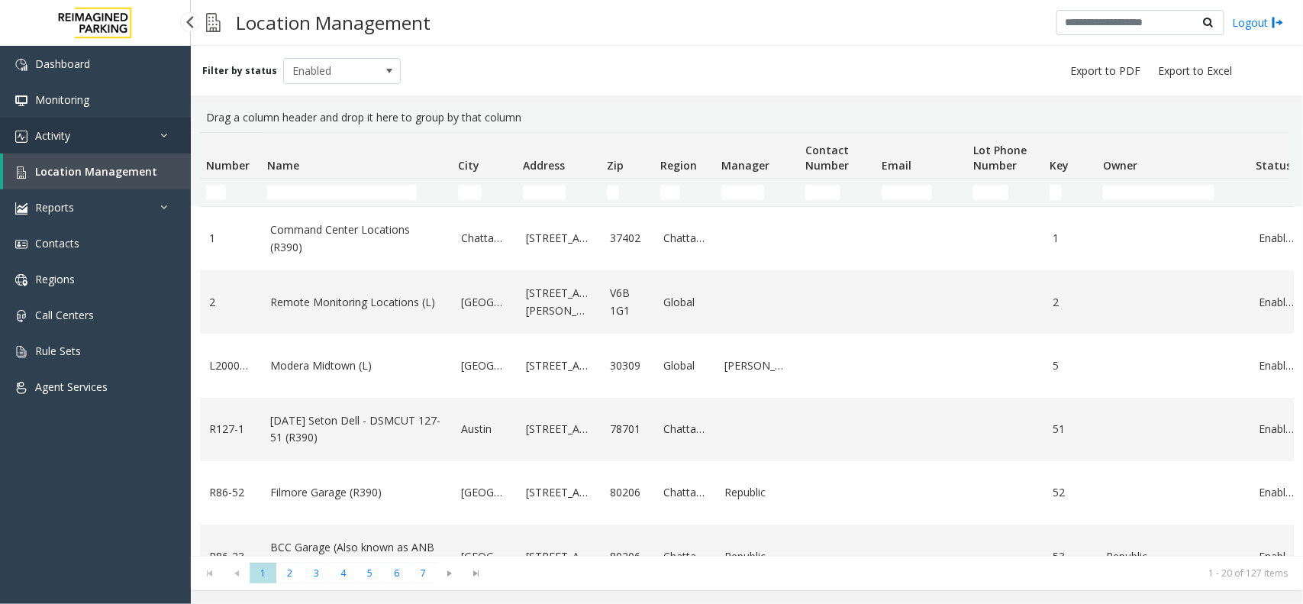
click at [98, 143] on link "Activity" at bounding box center [95, 136] width 191 height 36
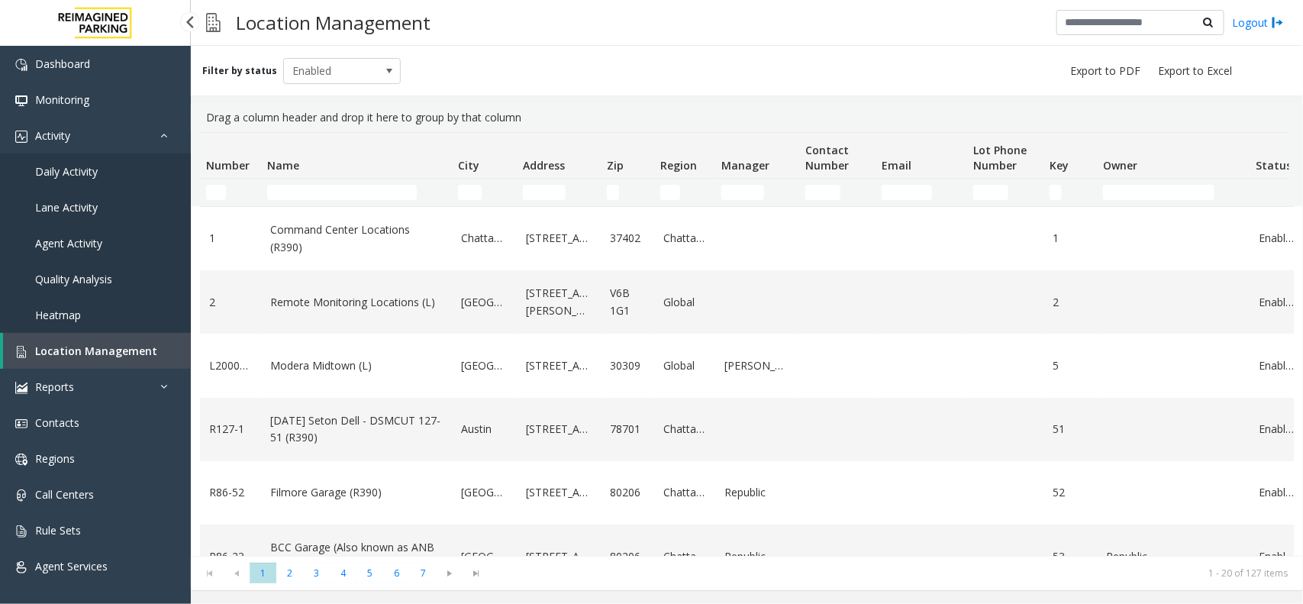
click at [115, 249] on link "Agent Activity" at bounding box center [95, 243] width 191 height 36
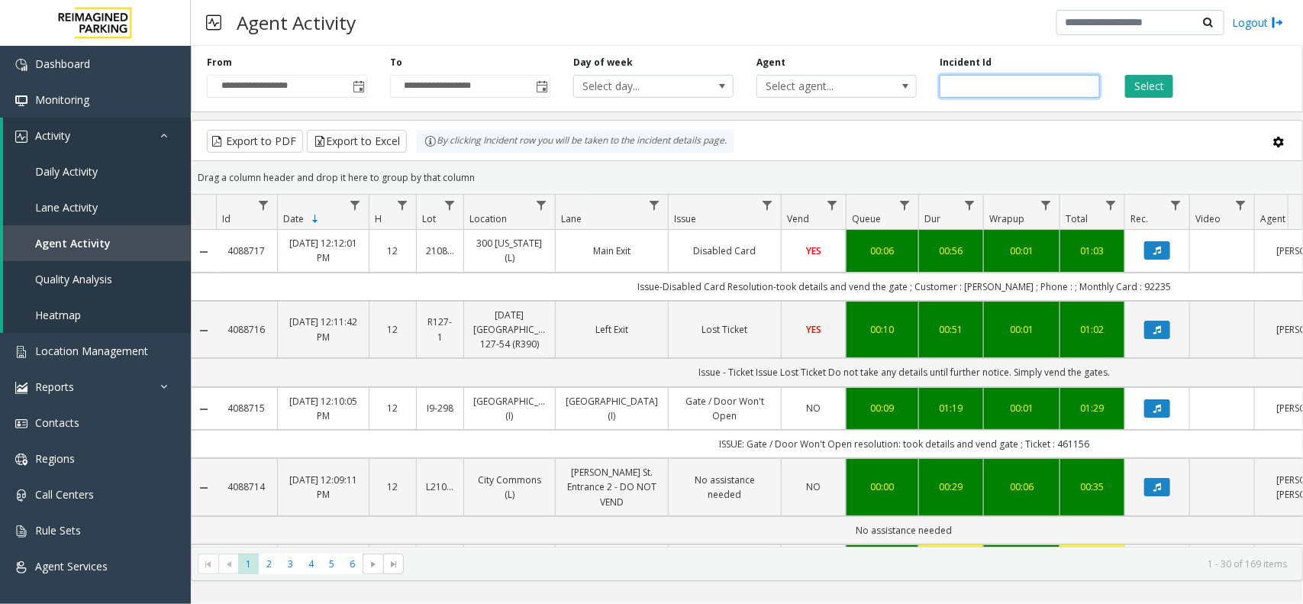
click at [974, 85] on input "number" at bounding box center [1020, 86] width 160 height 23
paste input "*******"
click at [360, 88] on span "Toggle popup" at bounding box center [359, 87] width 12 height 12
type input "*******"
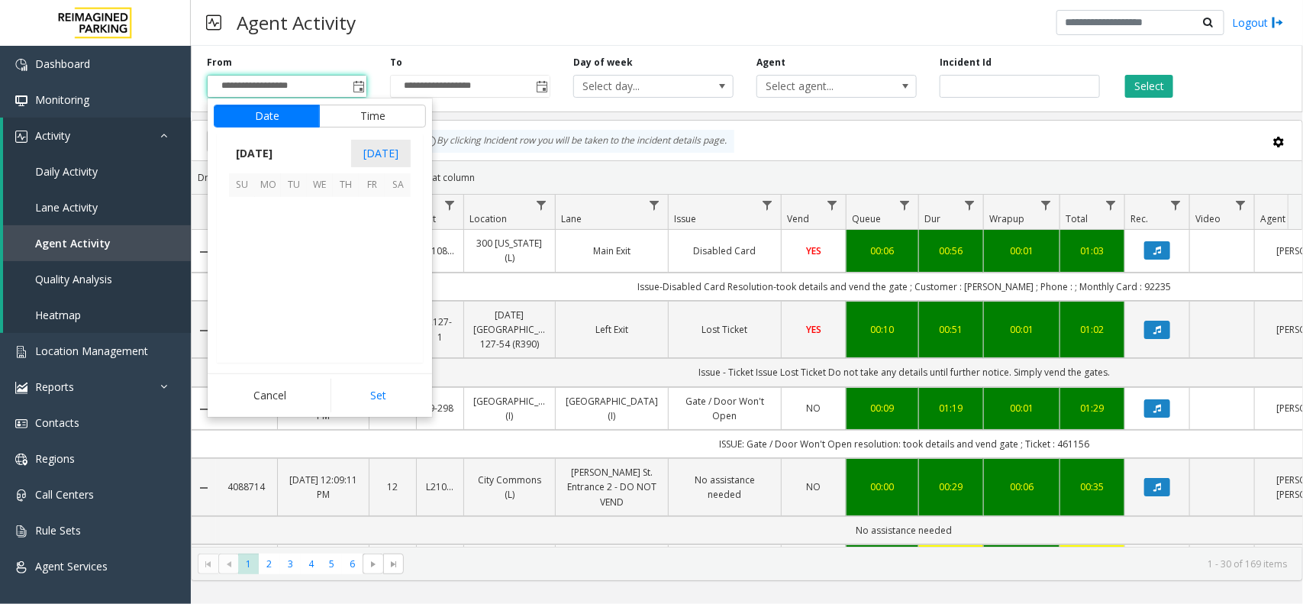
scroll to position [273885, 0]
click at [270, 210] on span "1" at bounding box center [268, 210] width 26 height 26
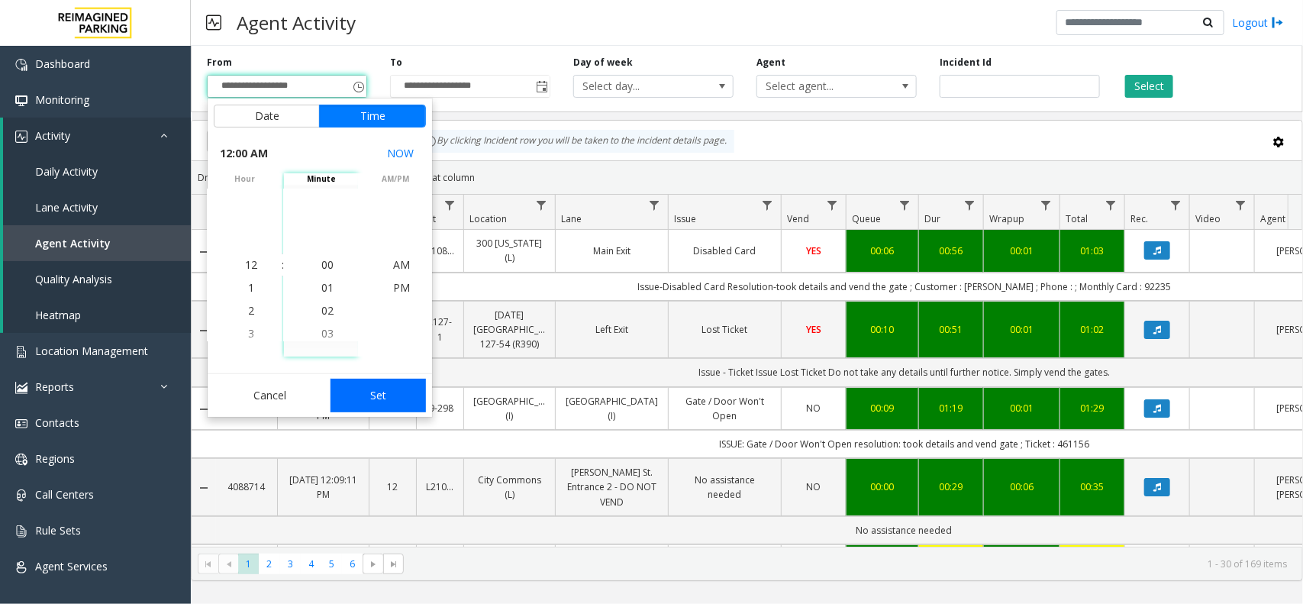
click at [369, 387] on button "Set" at bounding box center [379, 396] width 96 height 34
type input "**********"
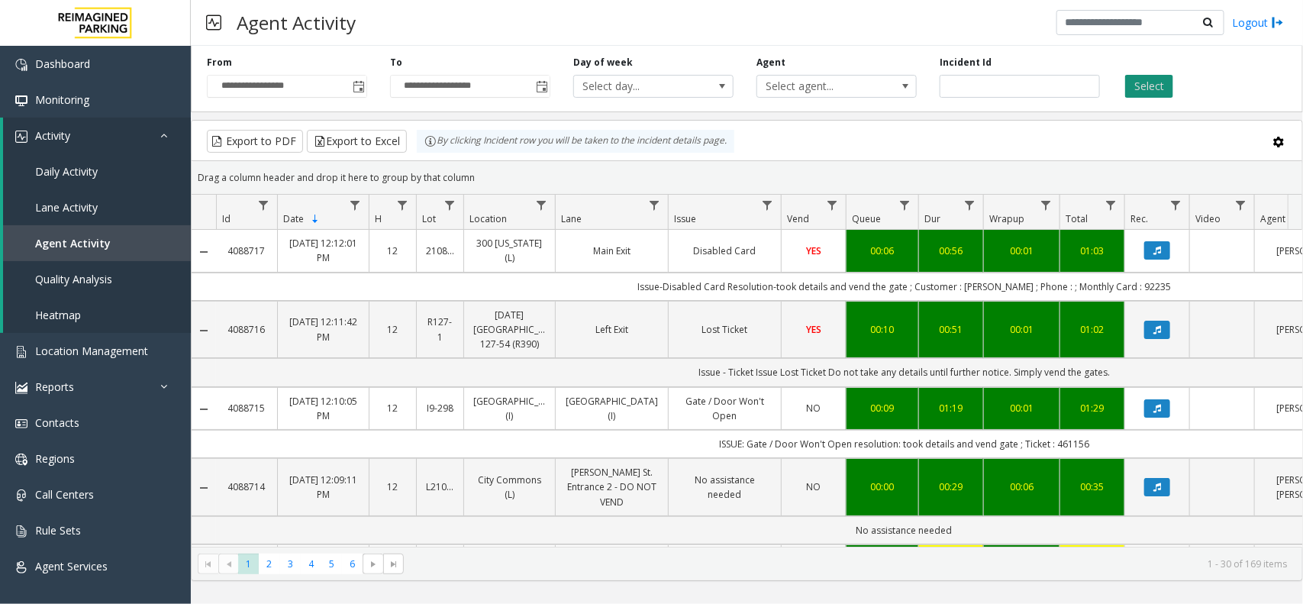
click at [1157, 82] on button "Select" at bounding box center [1149, 86] width 48 height 23
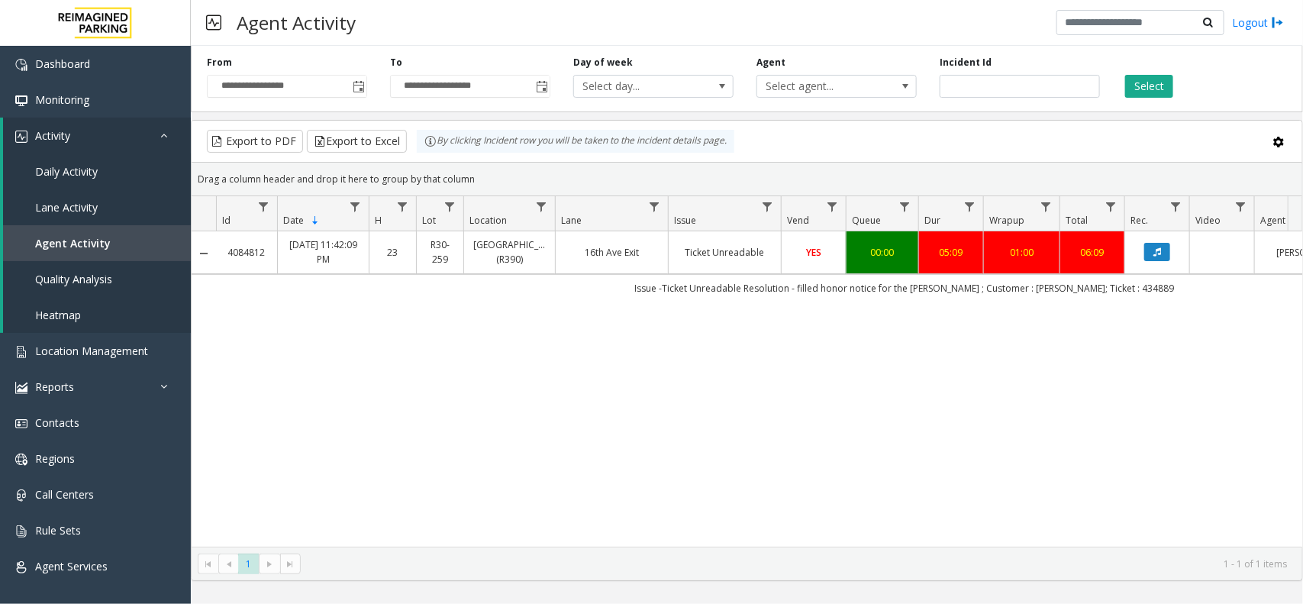
click at [1165, 240] on td "Data table" at bounding box center [1157, 252] width 65 height 42
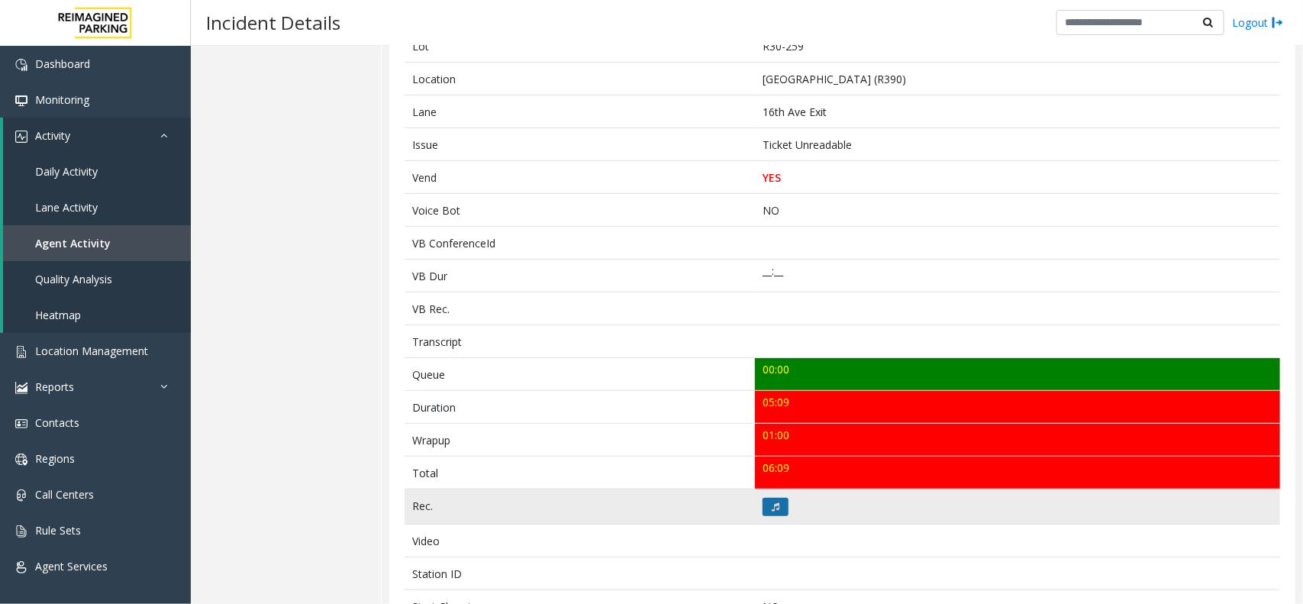
scroll to position [286, 0]
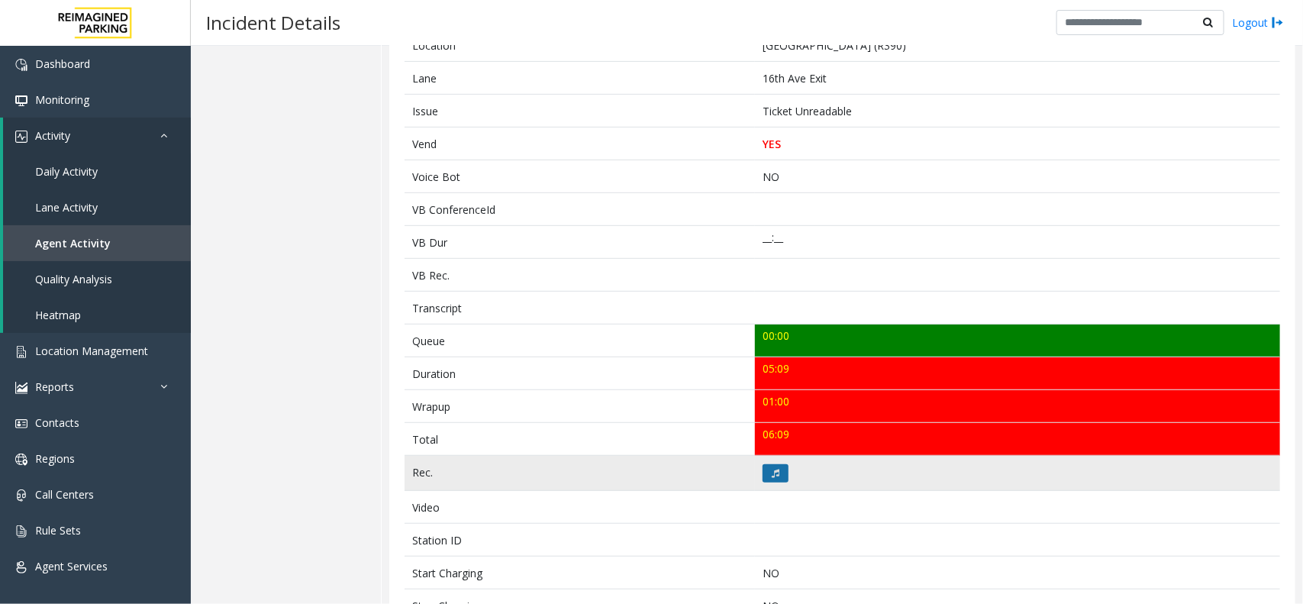
click at [772, 471] on icon at bounding box center [776, 473] width 8 height 9
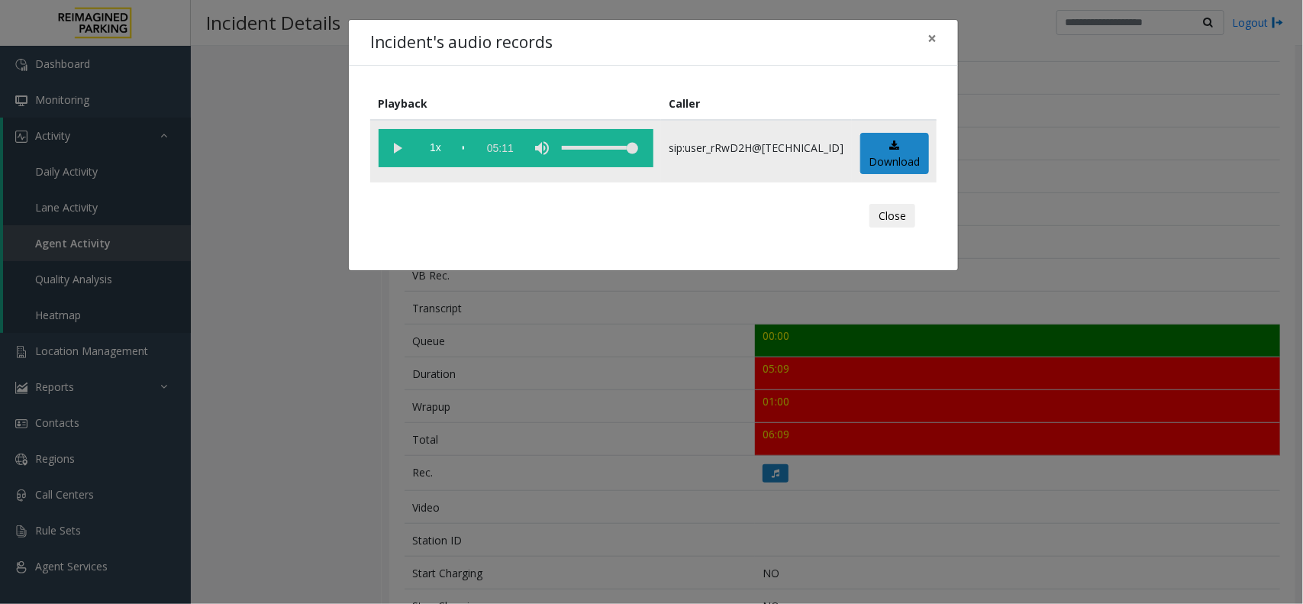
click at [771, 165] on td "sip:user_rRwD2H@67.223.103.47" at bounding box center [756, 151] width 191 height 63
click at [931, 37] on span "×" at bounding box center [932, 37] width 9 height 21
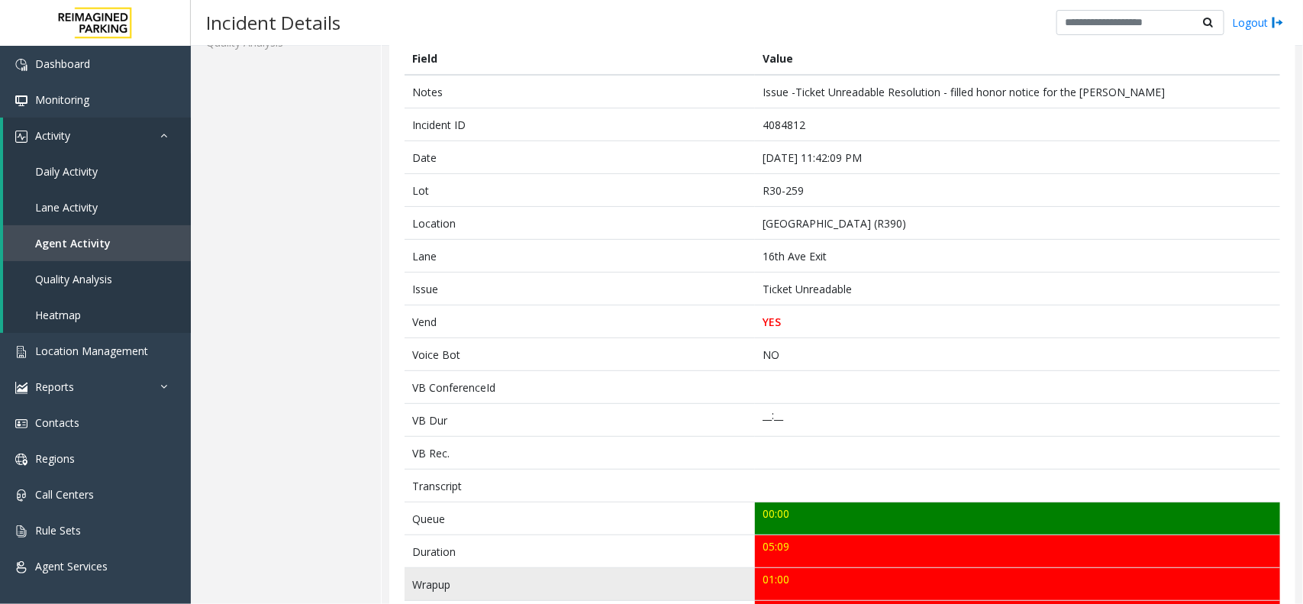
scroll to position [0, 0]
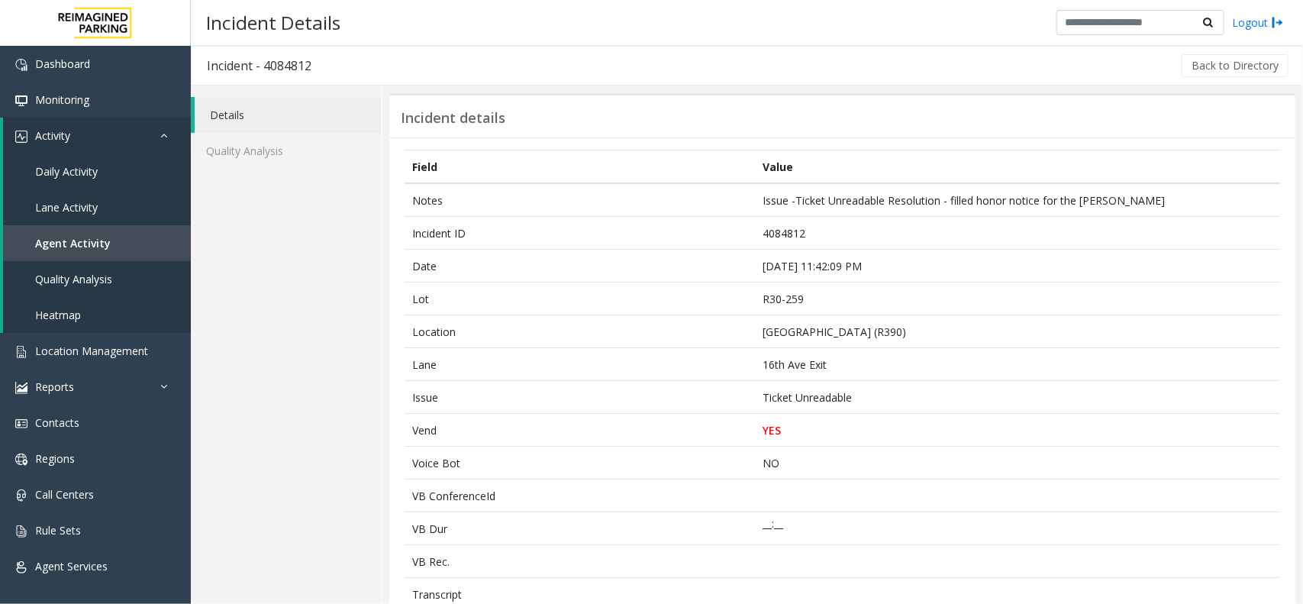
click at [305, 127] on link "Details" at bounding box center [288, 115] width 186 height 36
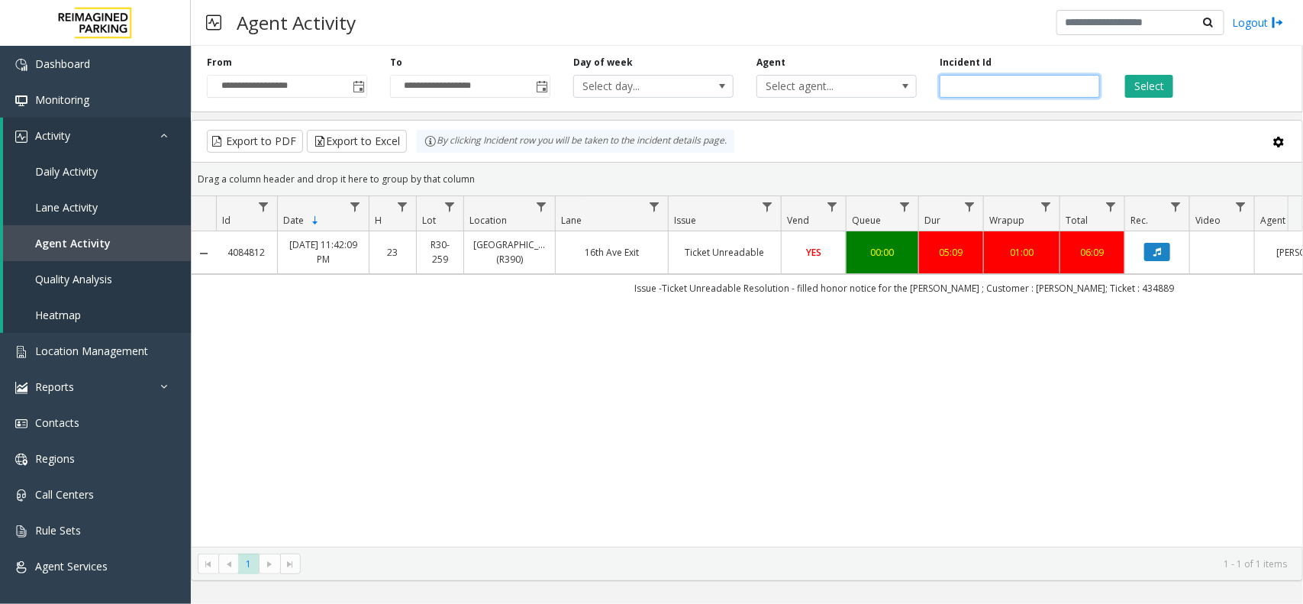
click at [989, 79] on input "number" at bounding box center [1020, 86] width 160 height 23
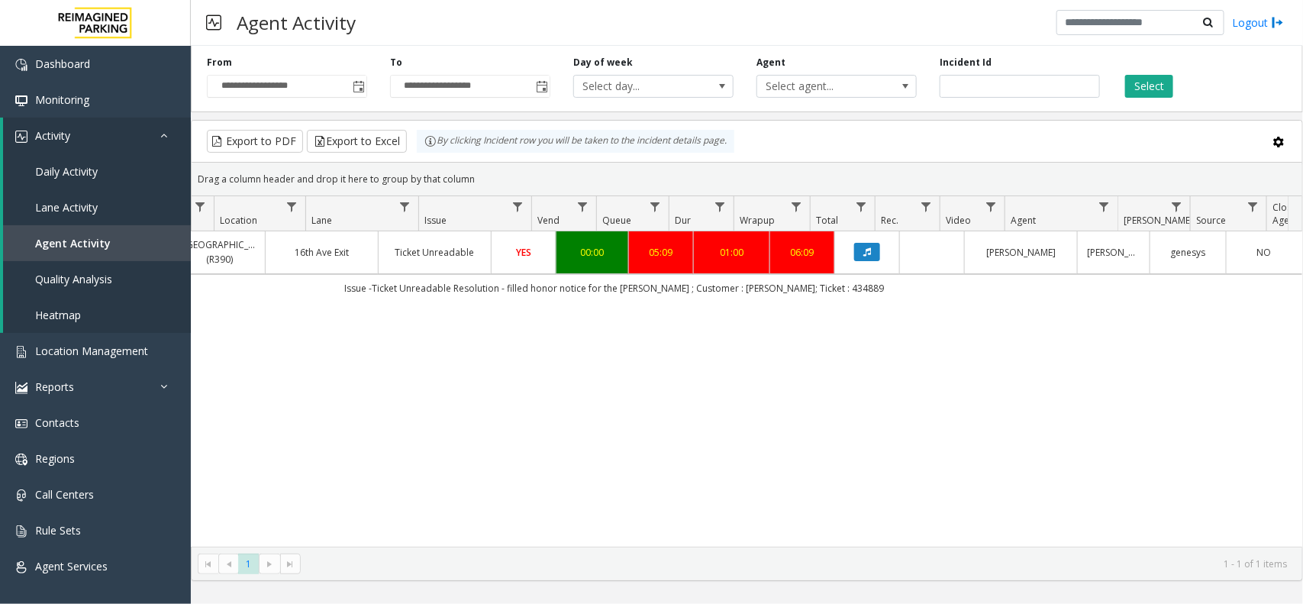
scroll to position [0, 304]
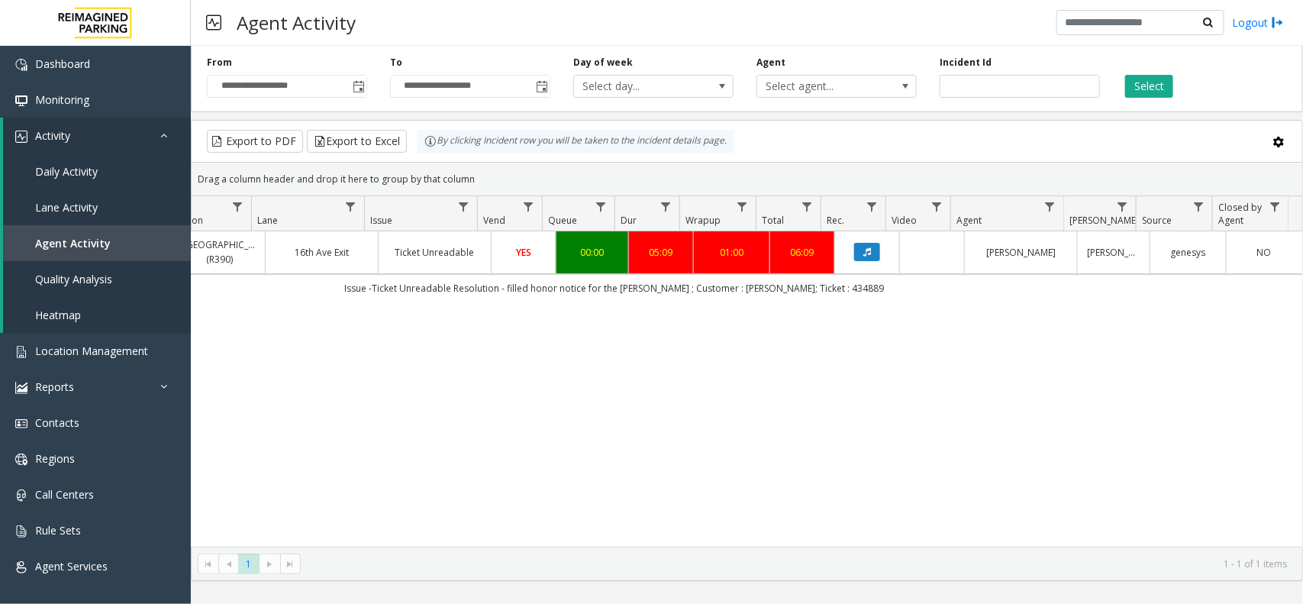
click at [964, 408] on div "4084812 Sep 23, 2025 11:42:09 PM 23 R30-259 Cherry Hill (R390) 16th Ave Exit Ti…" at bounding box center [747, 388] width 1111 height 315
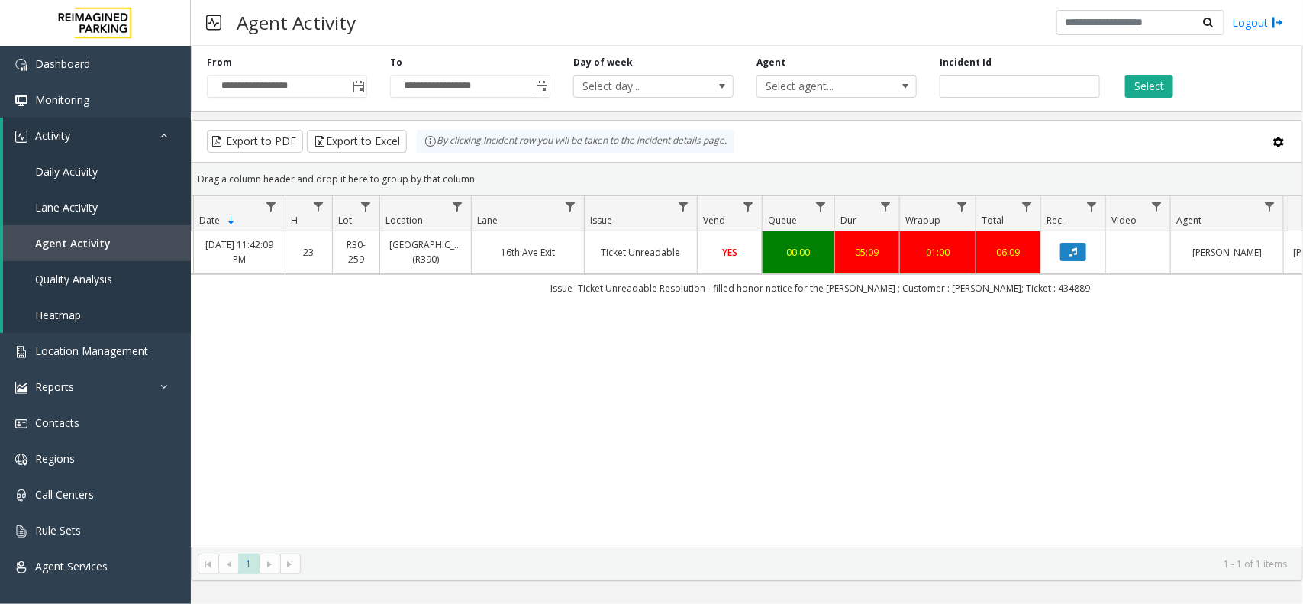
scroll to position [0, 0]
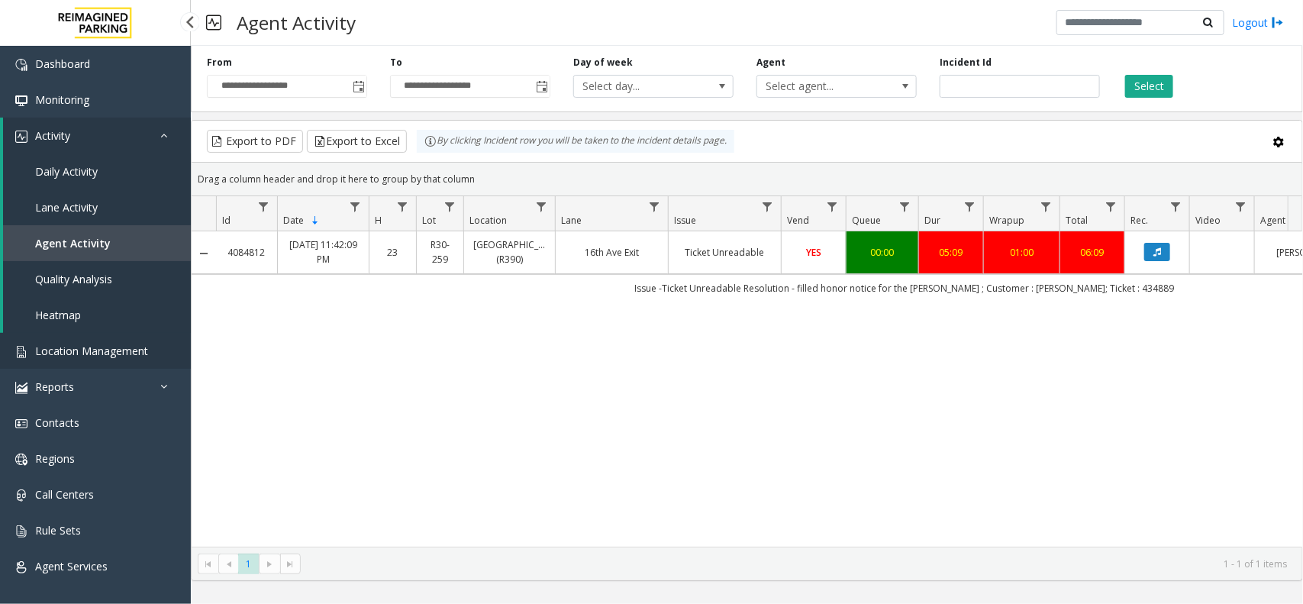
click at [112, 365] on link "Location Management" at bounding box center [95, 351] width 191 height 36
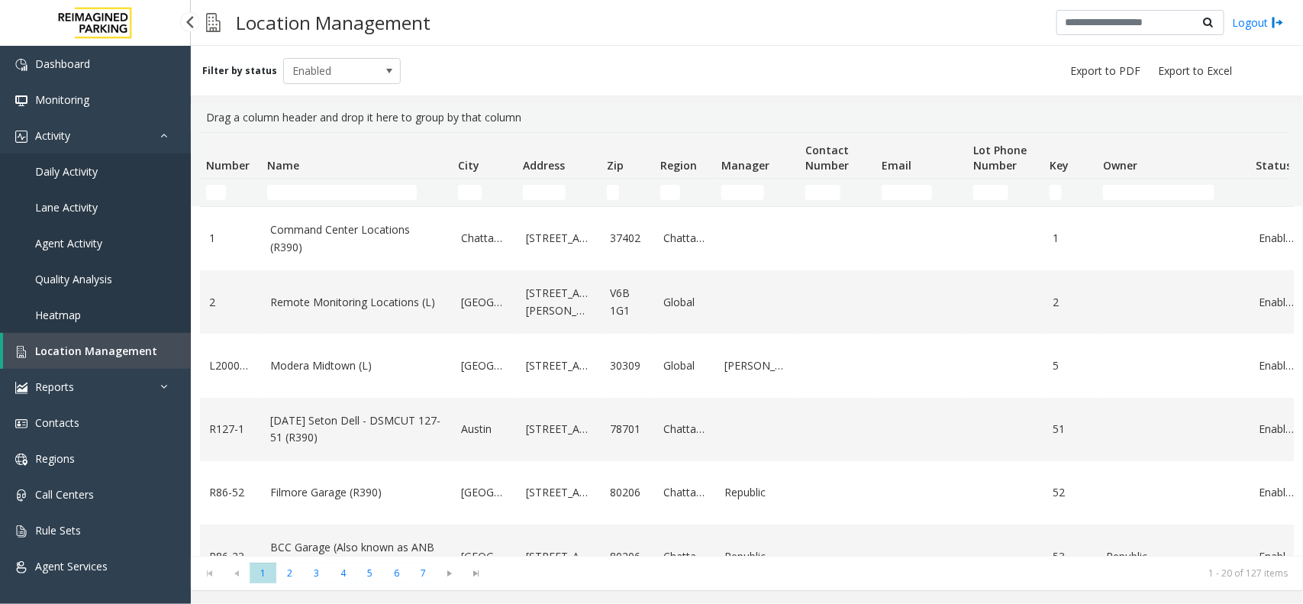
click at [131, 360] on link "Location Management" at bounding box center [97, 351] width 188 height 36
click at [407, 192] on input "Name Filter" at bounding box center [342, 192] width 150 height 15
click at [322, 211] on td "Command Center Locations (R390)" at bounding box center [356, 238] width 191 height 63
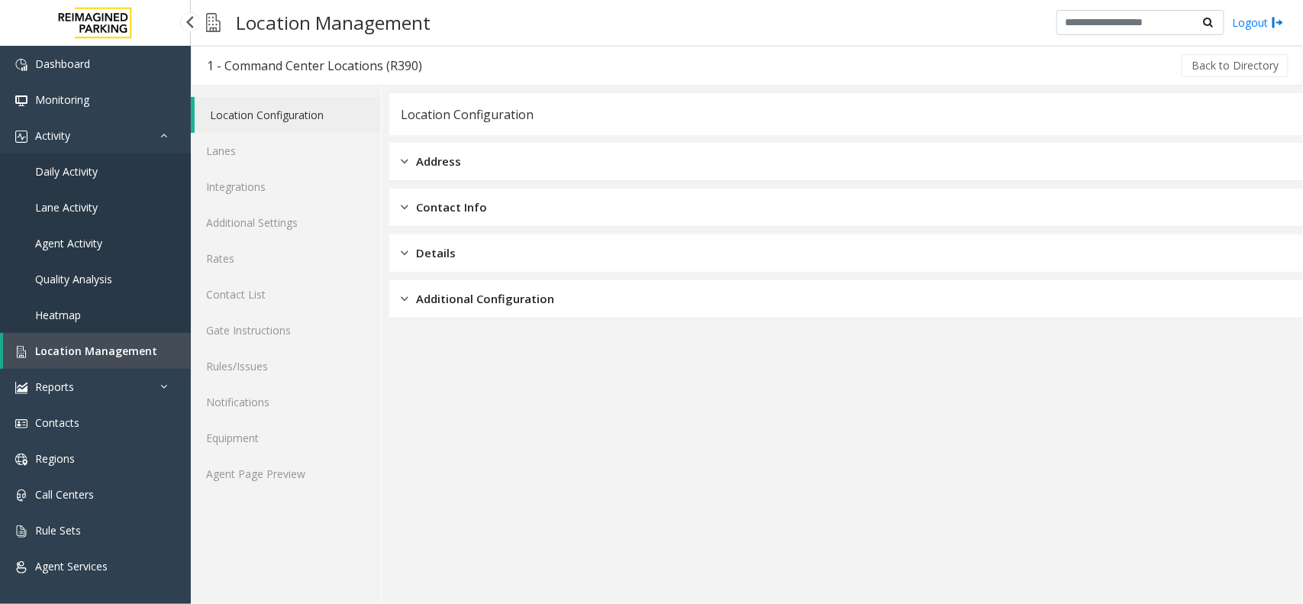
click at [93, 351] on span "Location Management" at bounding box center [96, 351] width 122 height 15
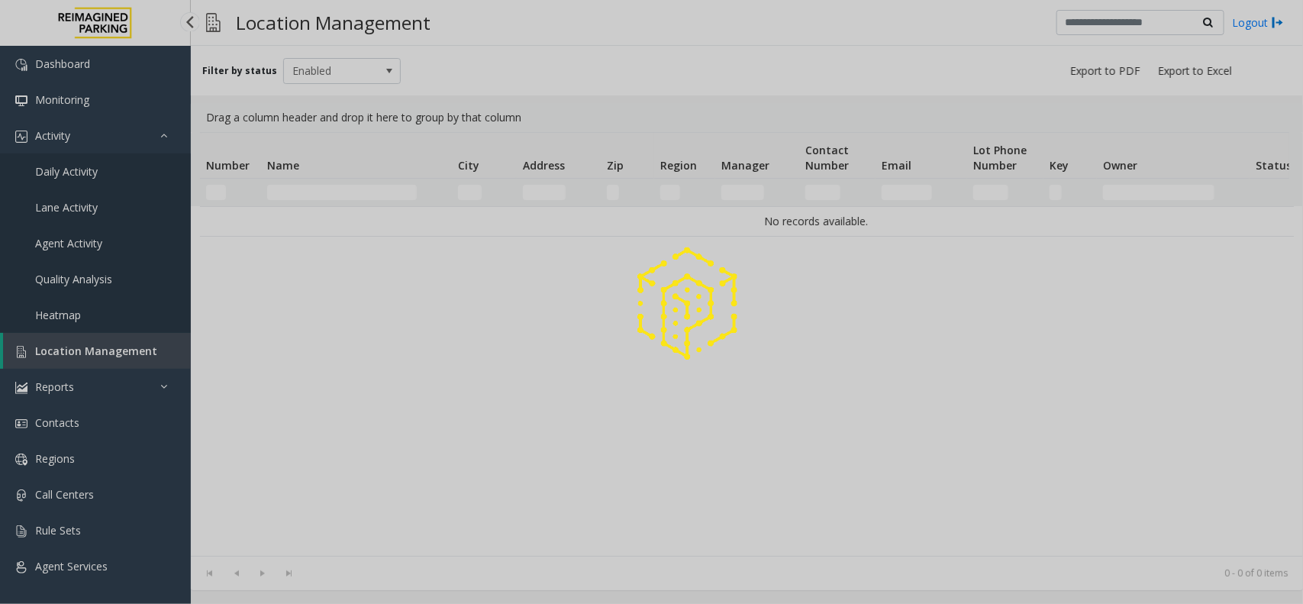
click at [98, 352] on div at bounding box center [651, 302] width 1303 height 604
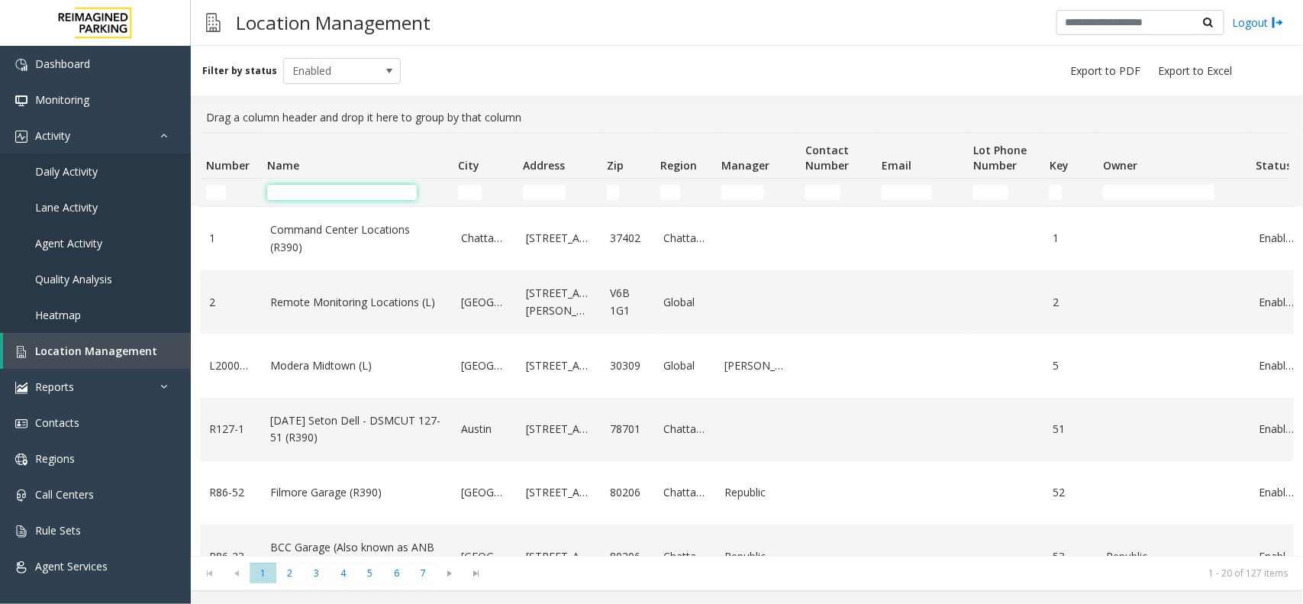
click at [368, 196] on input "Name Filter" at bounding box center [342, 192] width 150 height 15
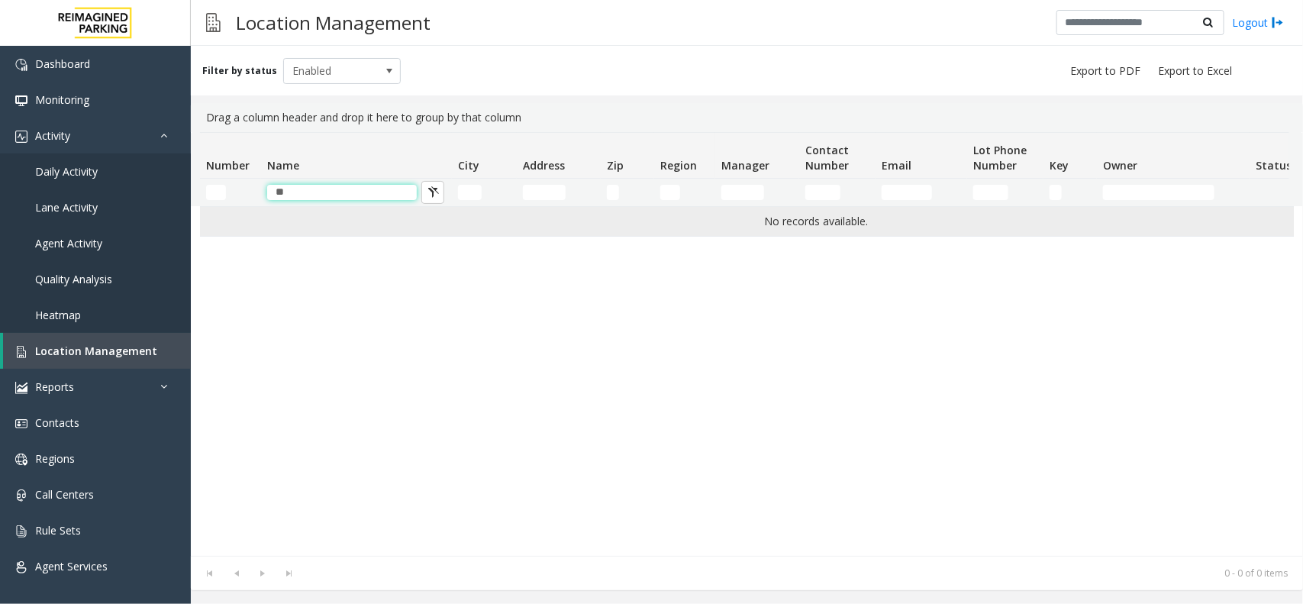
type input "*"
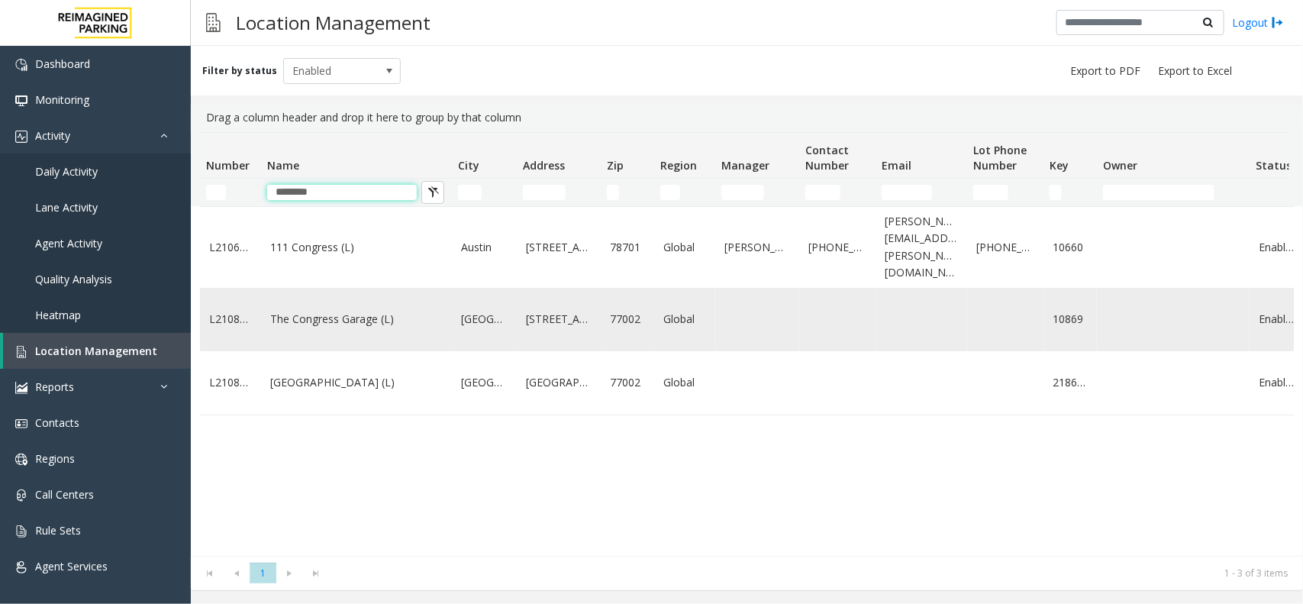
type input "********"
click at [376, 288] on td "The Congress Garage (L)" at bounding box center [356, 319] width 191 height 63
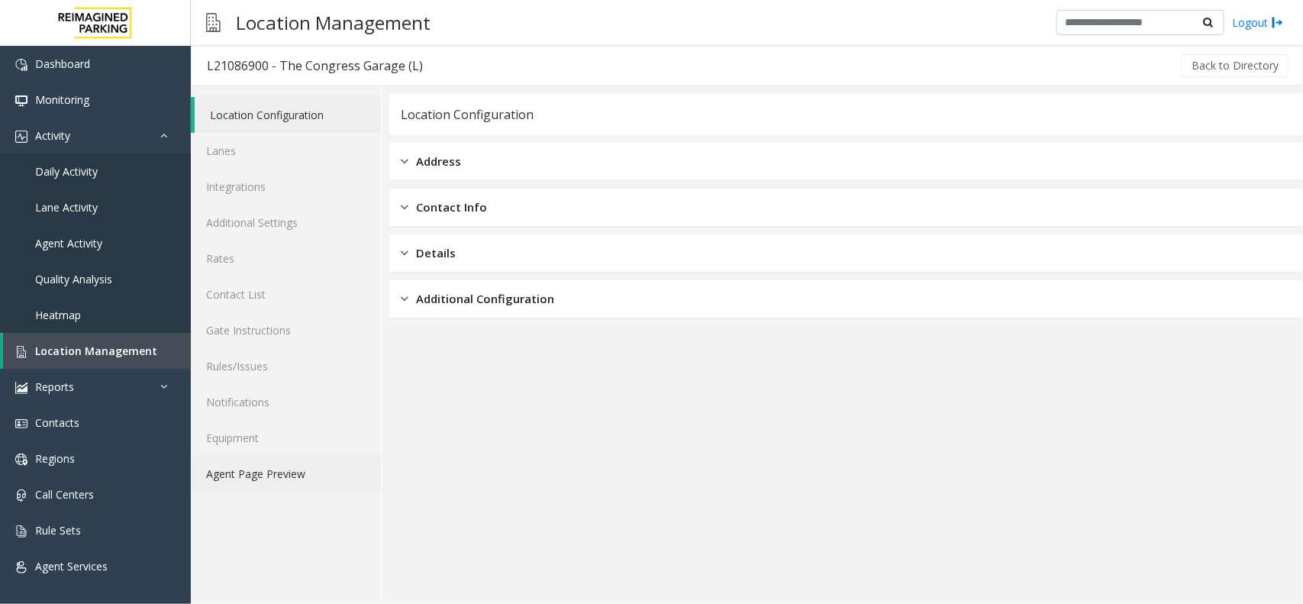
click at [340, 458] on link "Agent Page Preview" at bounding box center [286, 474] width 190 height 36
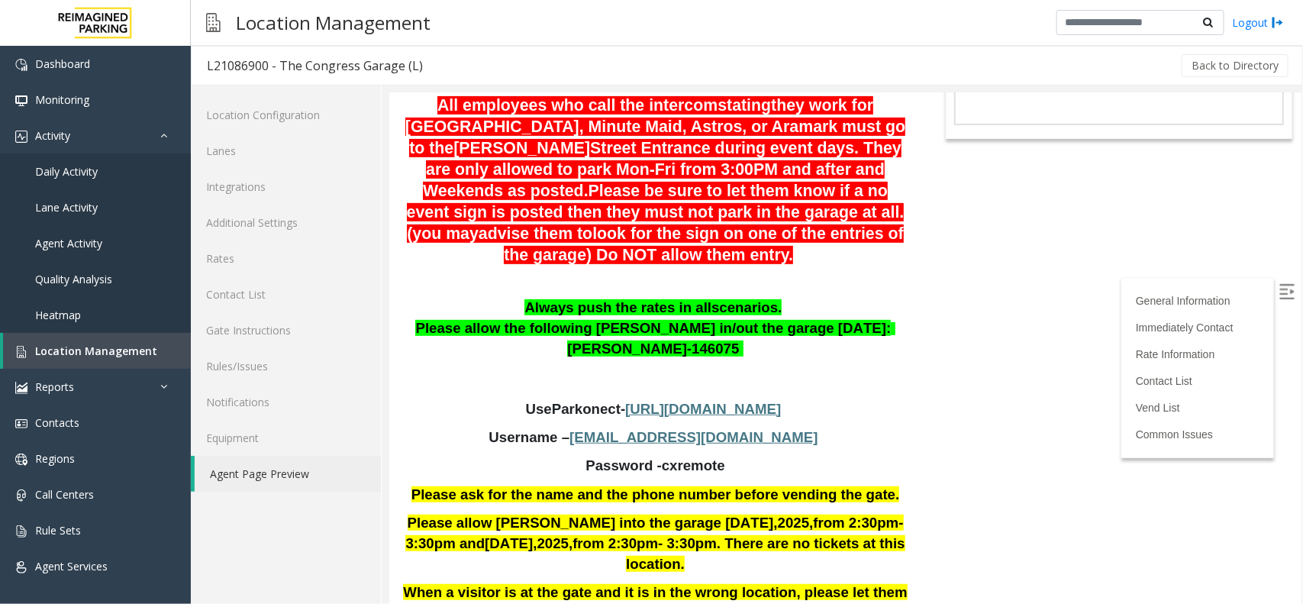
scroll to position [286, 0]
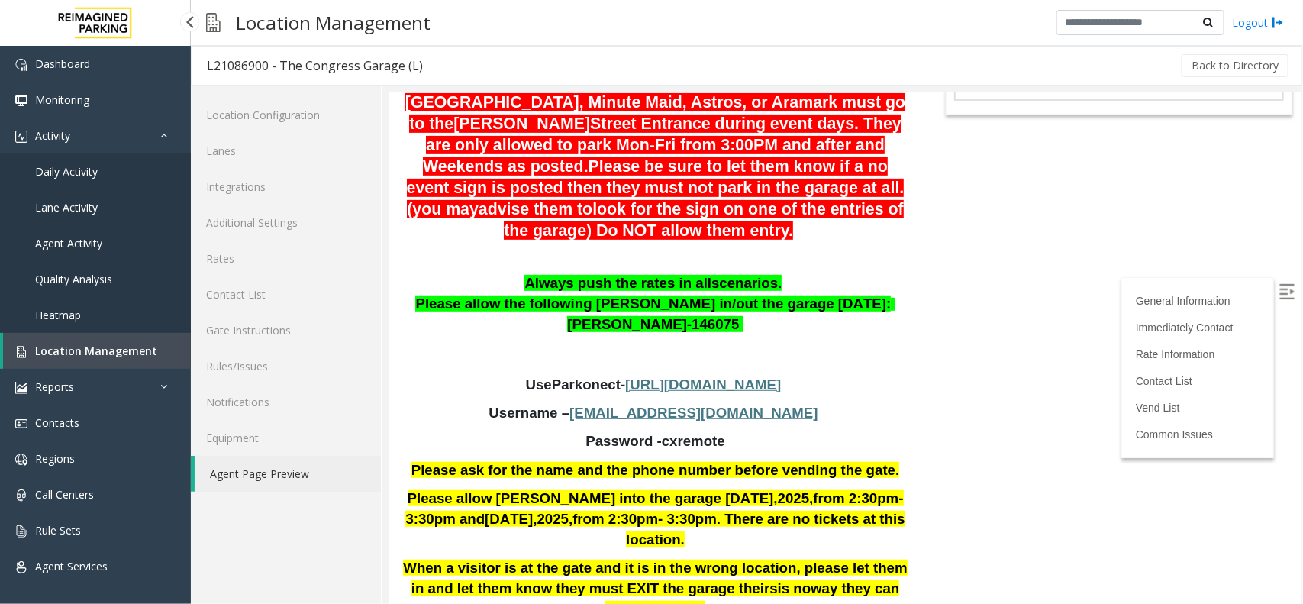
click at [157, 352] on link "Location Management" at bounding box center [97, 351] width 188 height 36
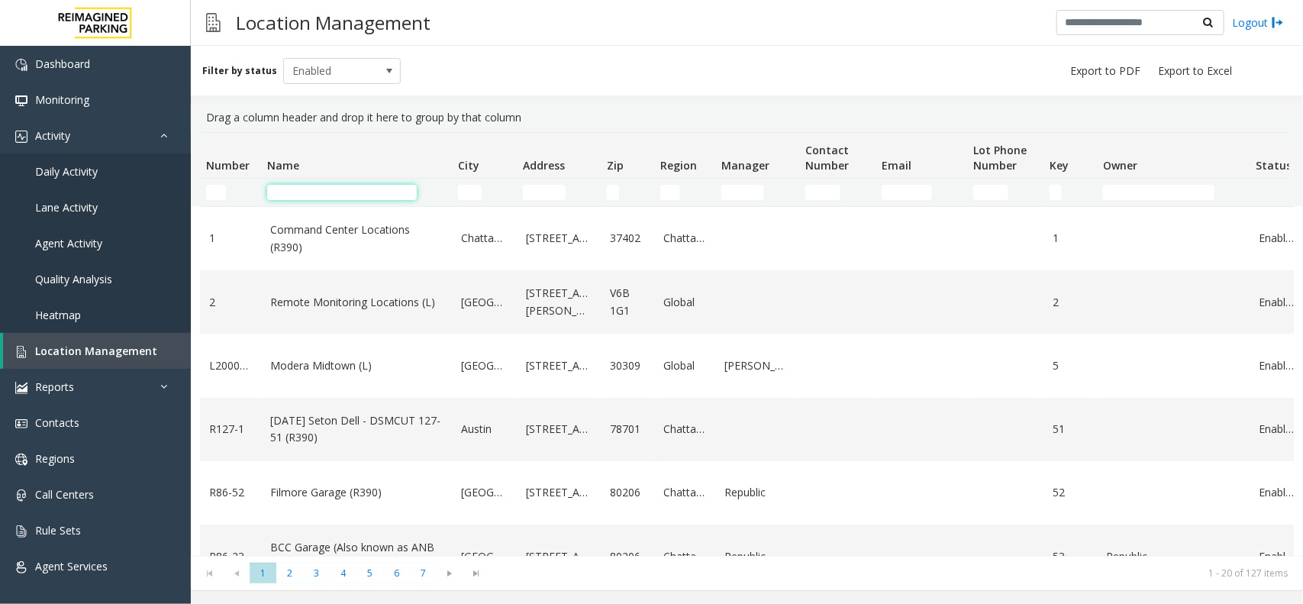
click at [330, 193] on input "Name Filter" at bounding box center [342, 192] width 150 height 15
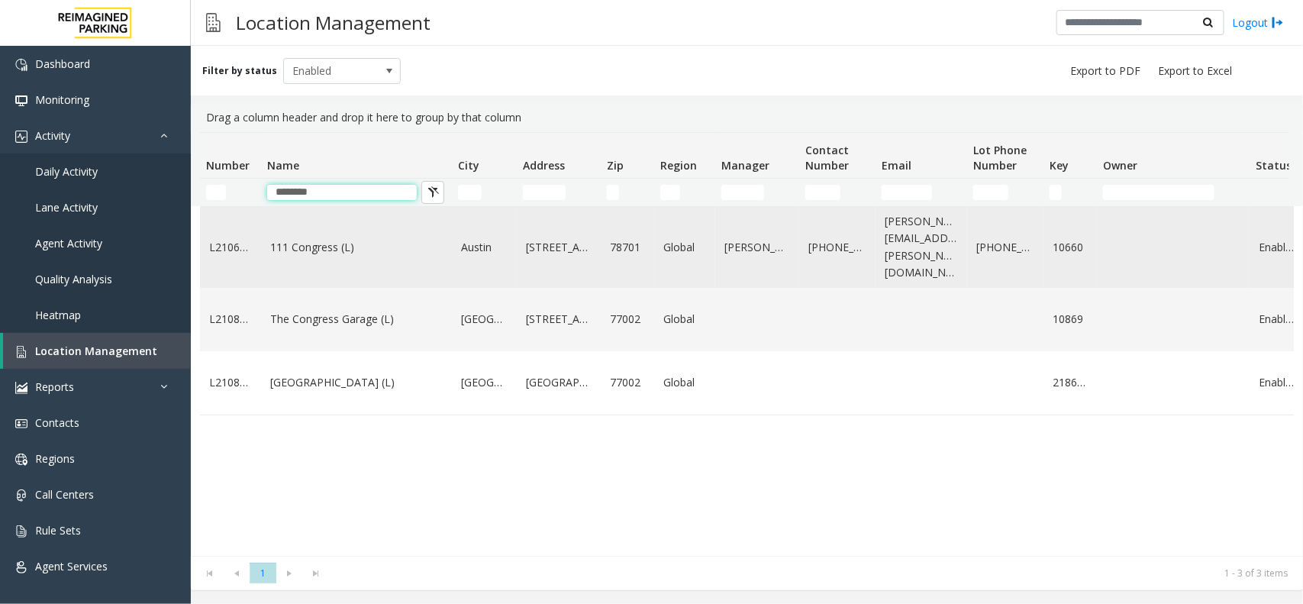
type input "********"
click at [433, 248] on td "111 Congress (L)" at bounding box center [356, 247] width 191 height 81
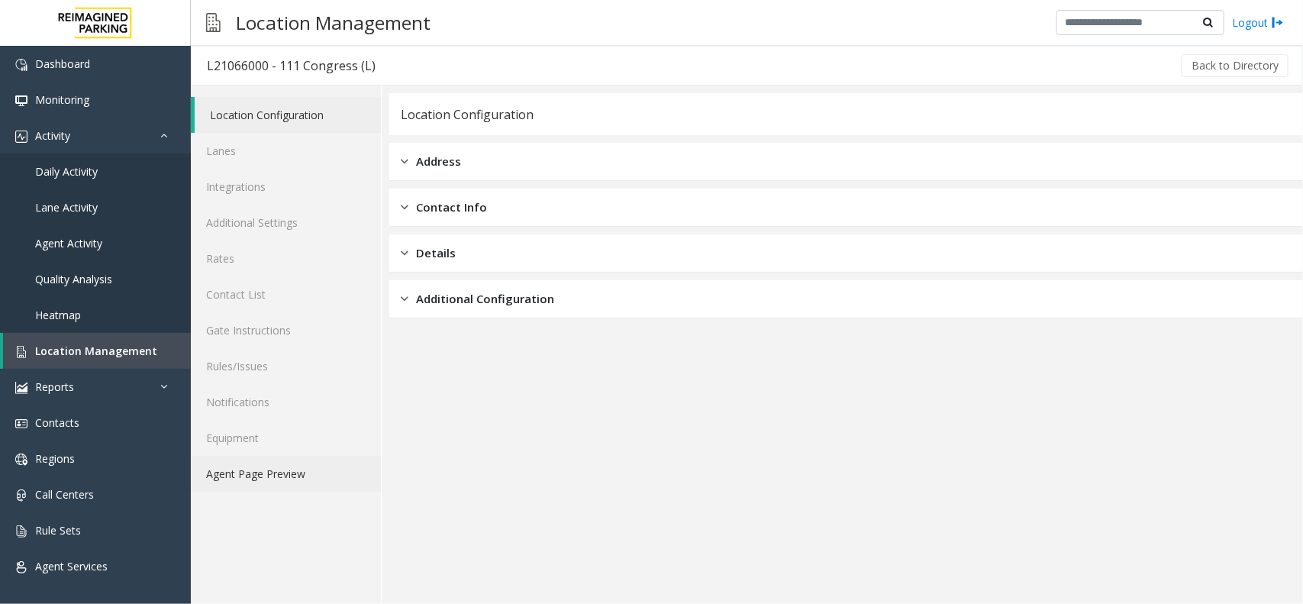
click at [342, 472] on link "Agent Page Preview" at bounding box center [286, 474] width 190 height 36
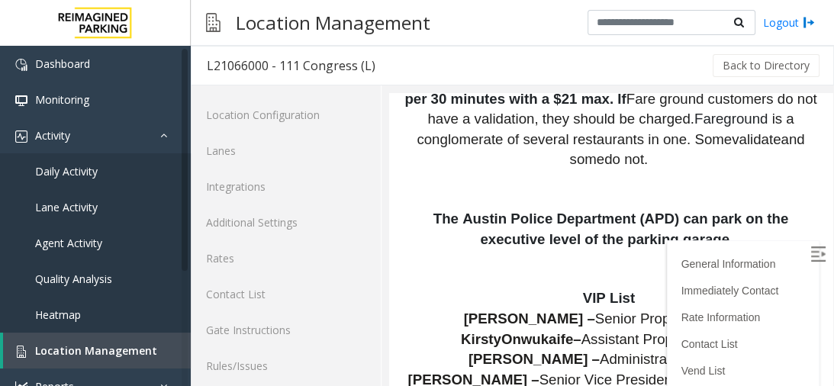
scroll to position [3828, 0]
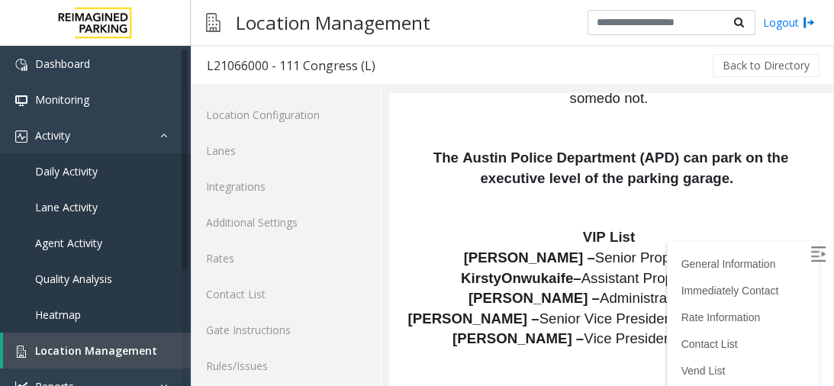
click at [811, 248] on img at bounding box center [818, 254] width 15 height 15
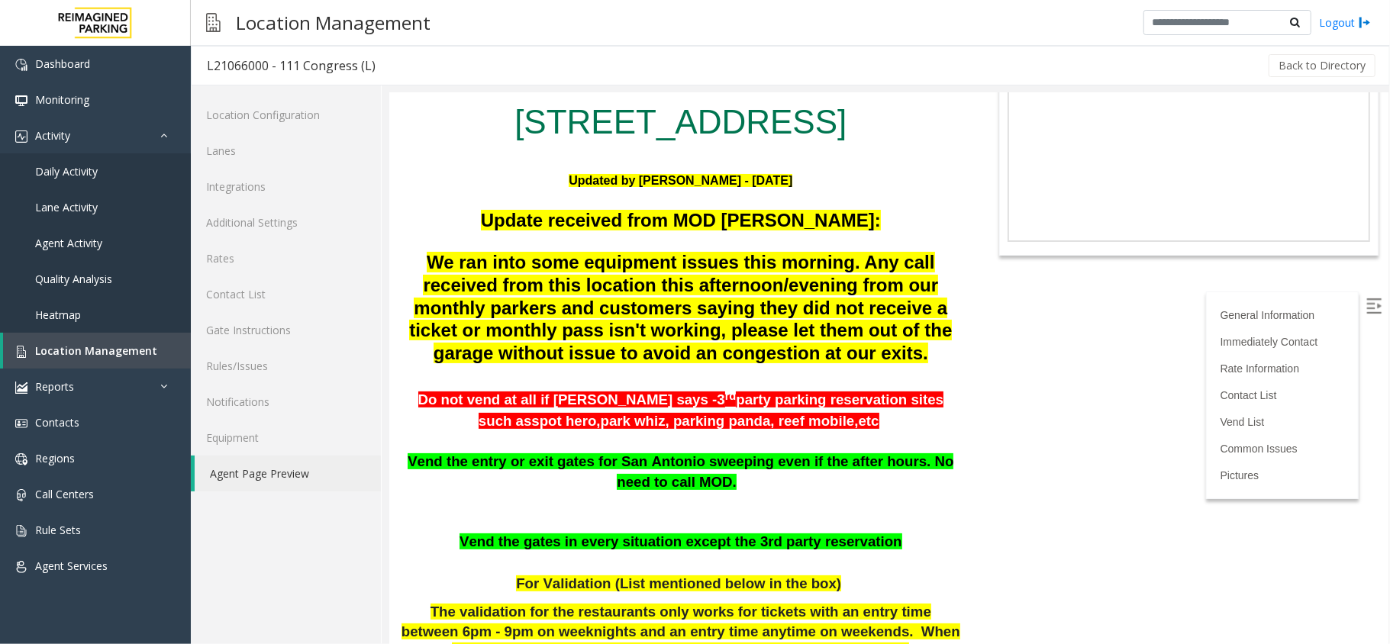
scroll to position [95, 0]
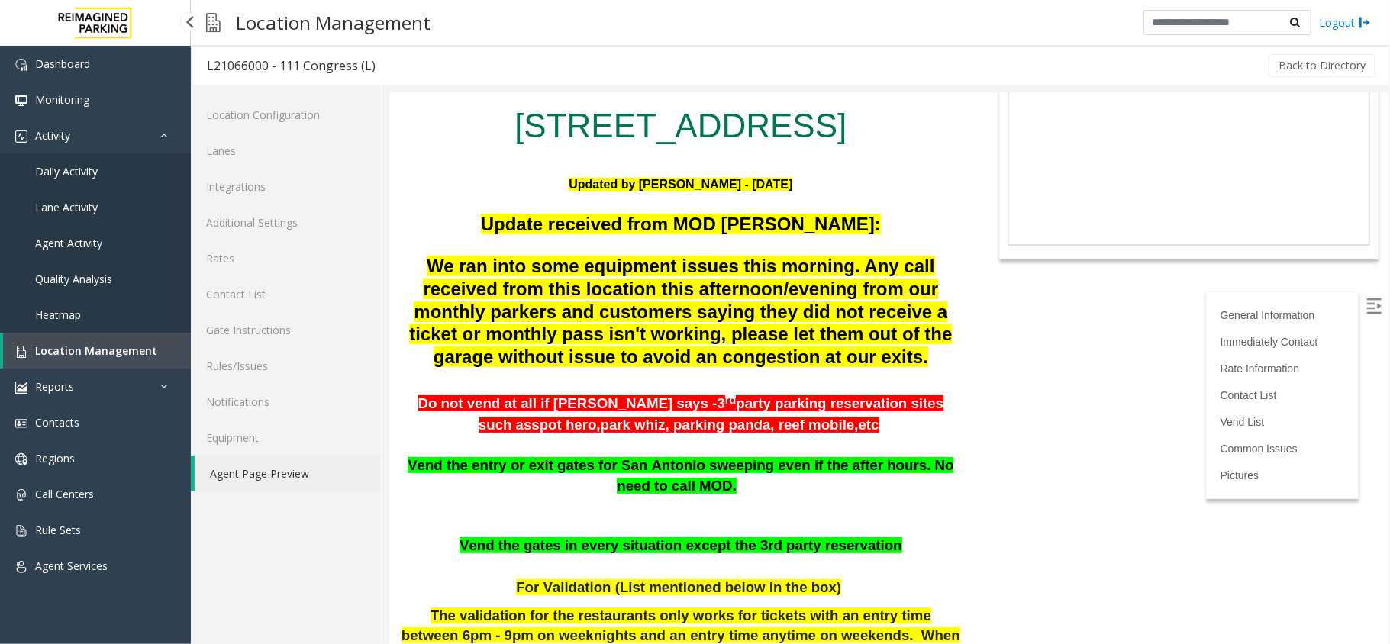
click at [61, 364] on link "Location Management" at bounding box center [97, 351] width 188 height 36
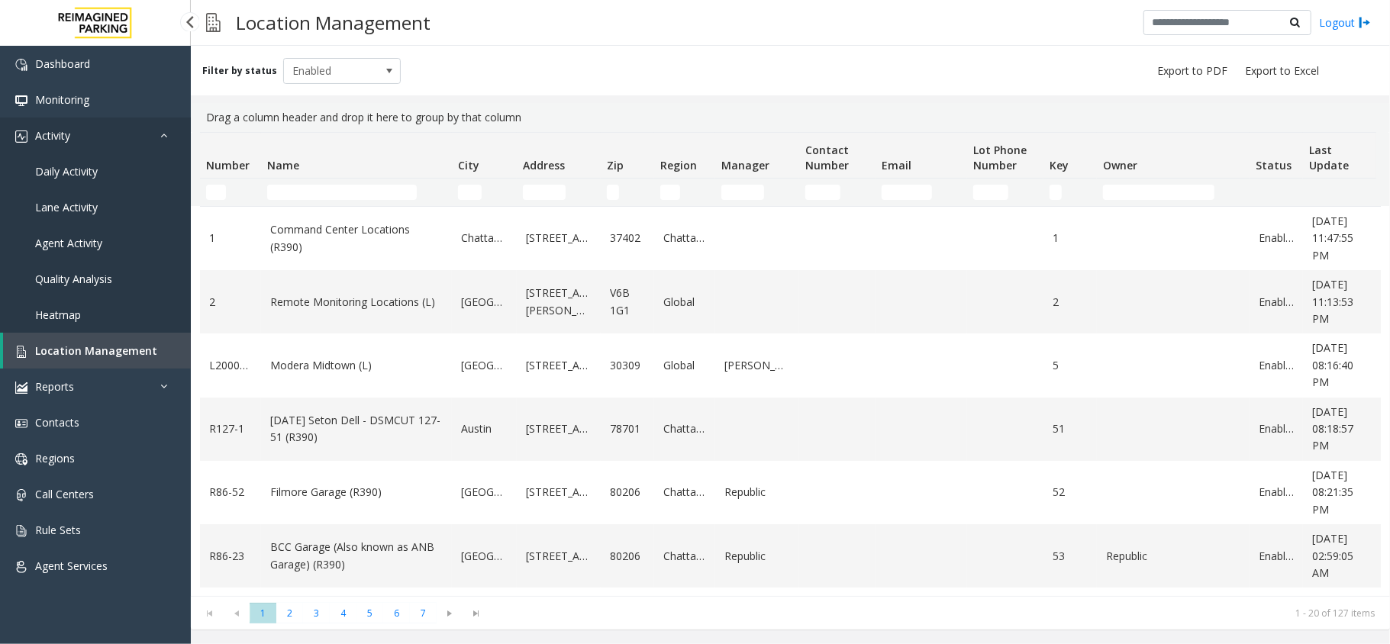
click at [101, 148] on link "Activity" at bounding box center [95, 136] width 191 height 36
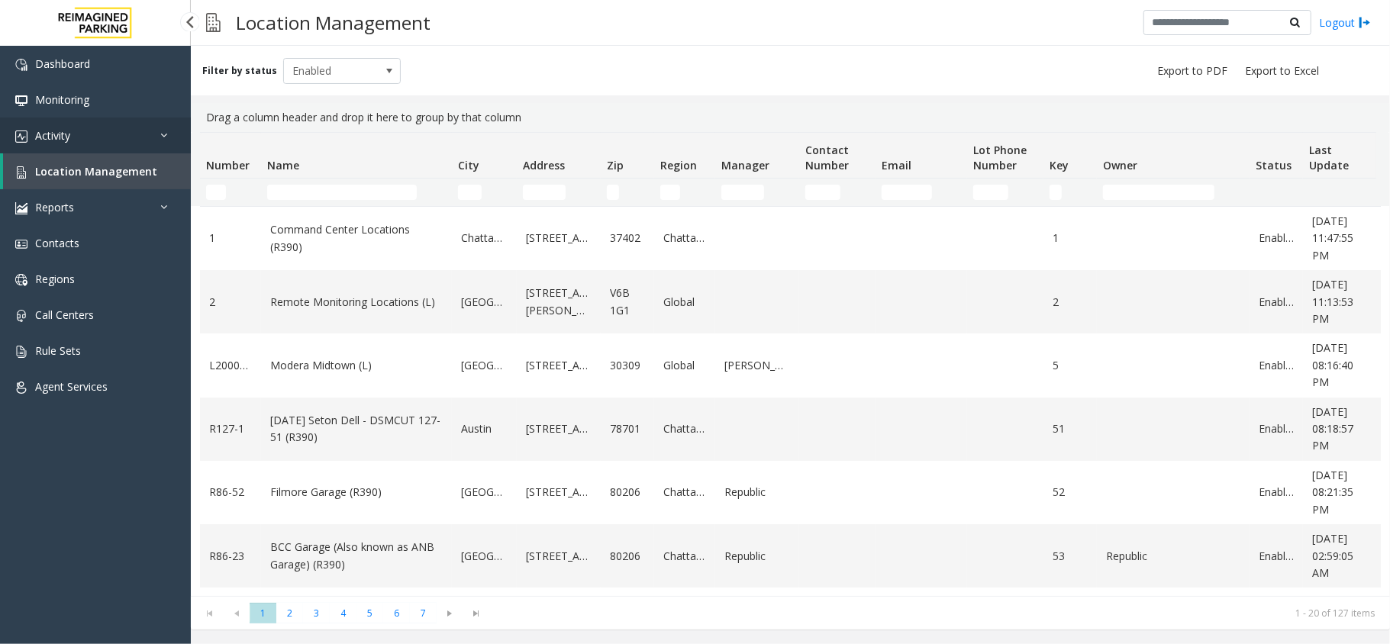
click at [124, 144] on link "Activity" at bounding box center [95, 136] width 191 height 36
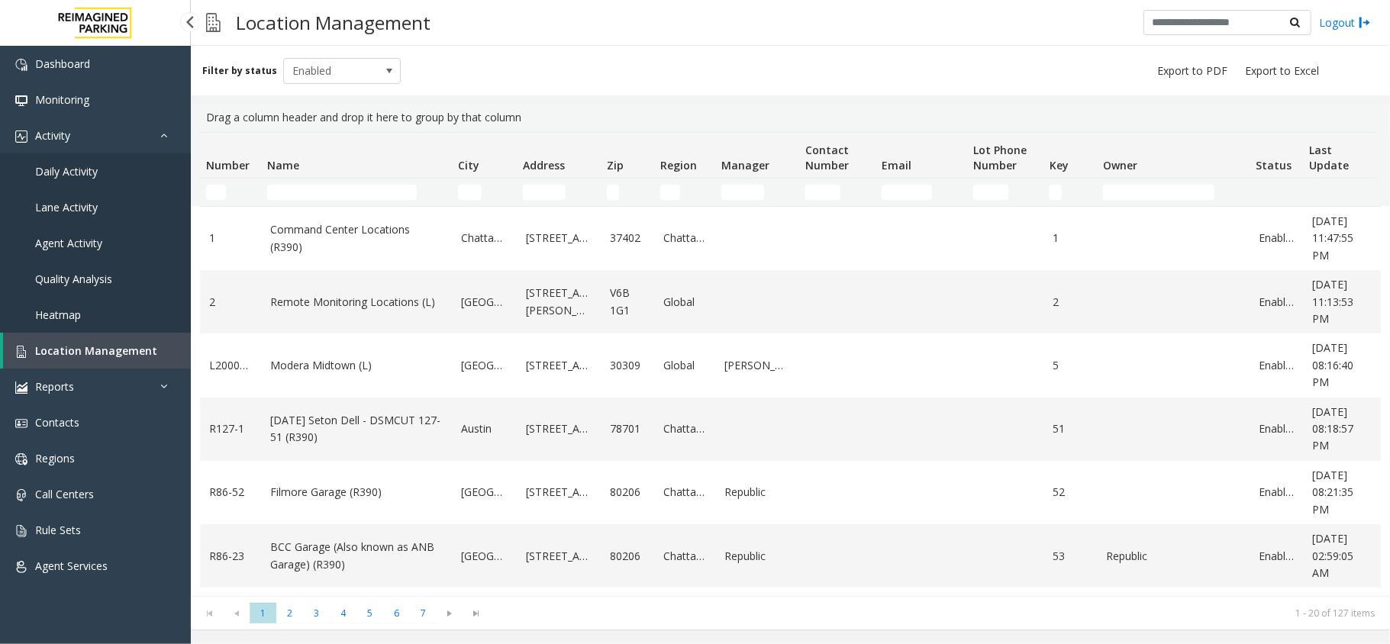
click at [115, 163] on link "Daily Activity" at bounding box center [95, 171] width 191 height 36
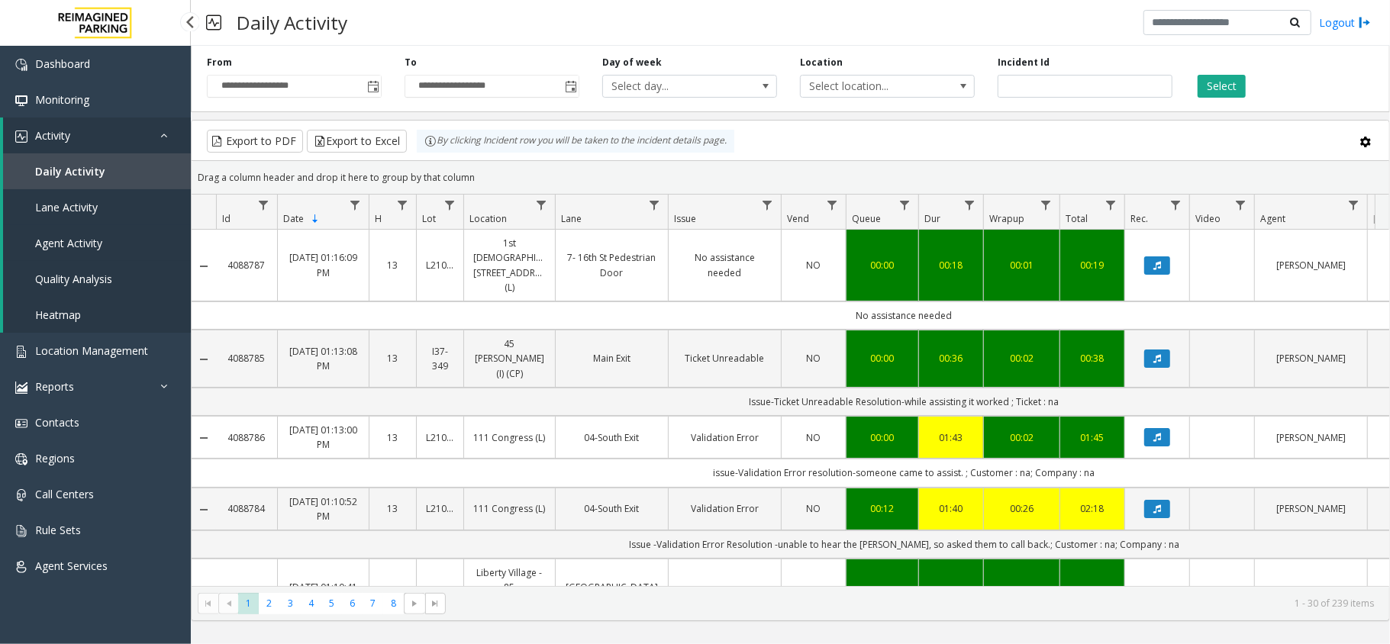
click at [113, 239] on link "Agent Activity" at bounding box center [97, 243] width 188 height 36
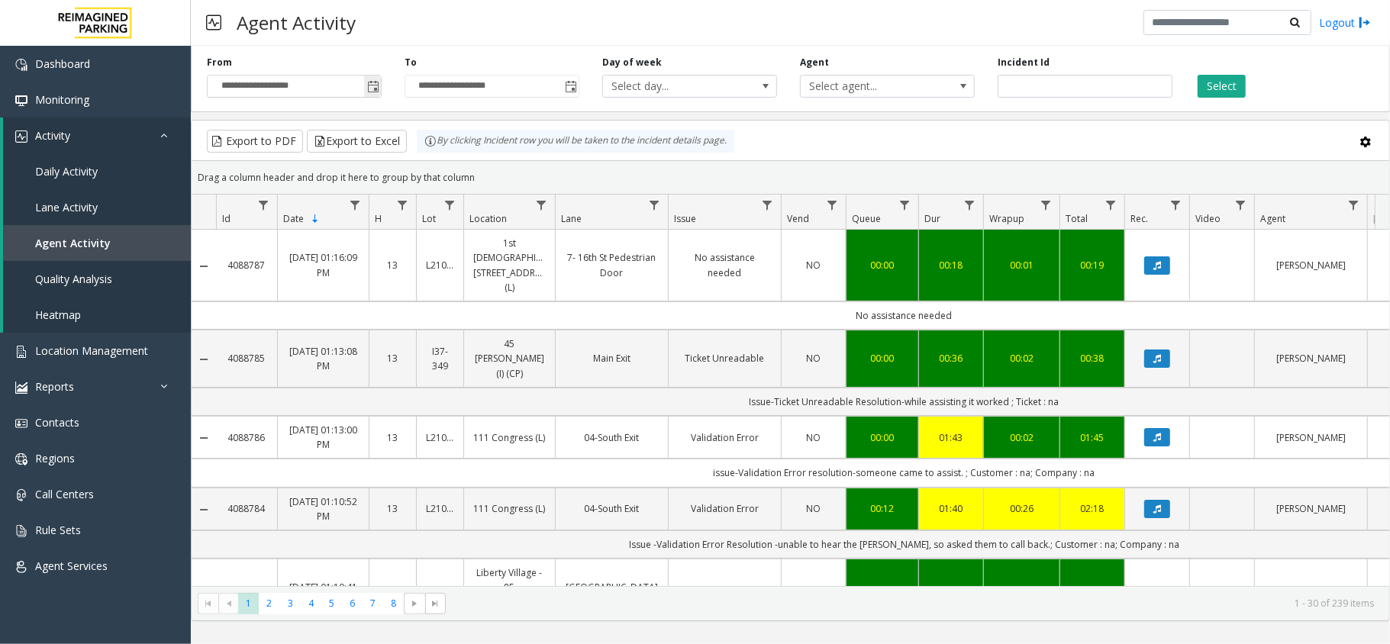
click at [377, 89] on span "Toggle popup" at bounding box center [373, 87] width 12 height 12
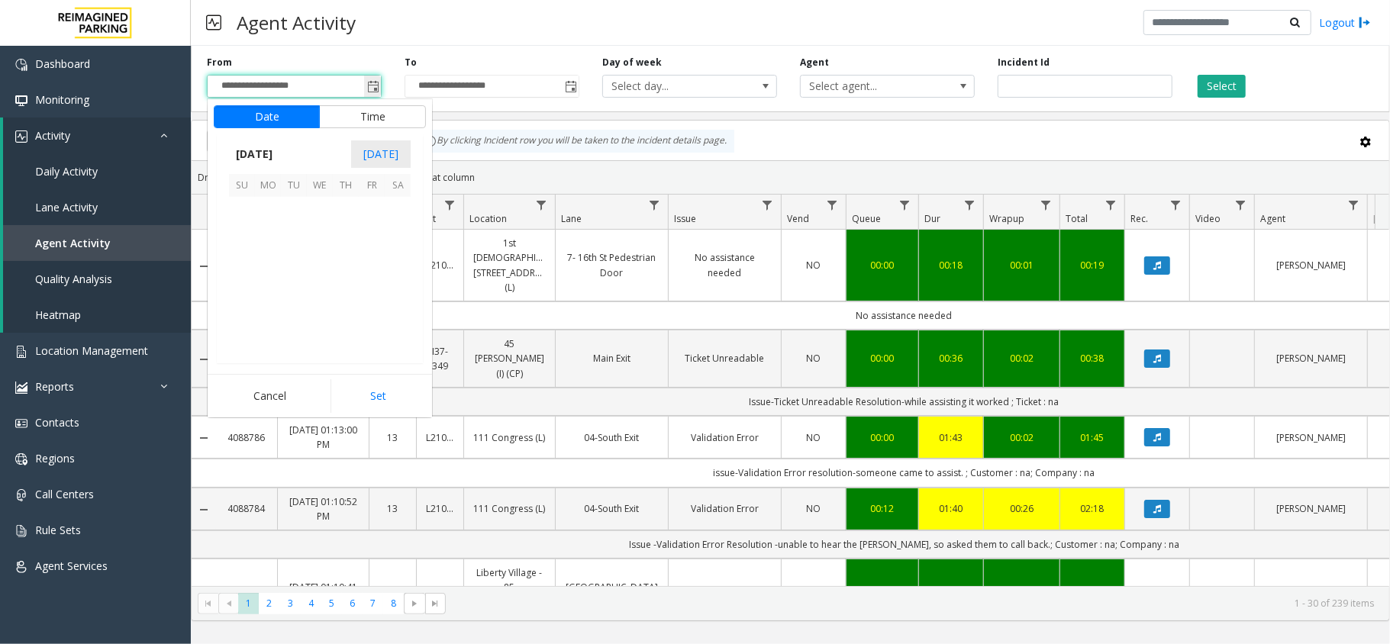
scroll to position [274010, 0]
click at [263, 205] on span "1" at bounding box center [268, 210] width 26 height 26
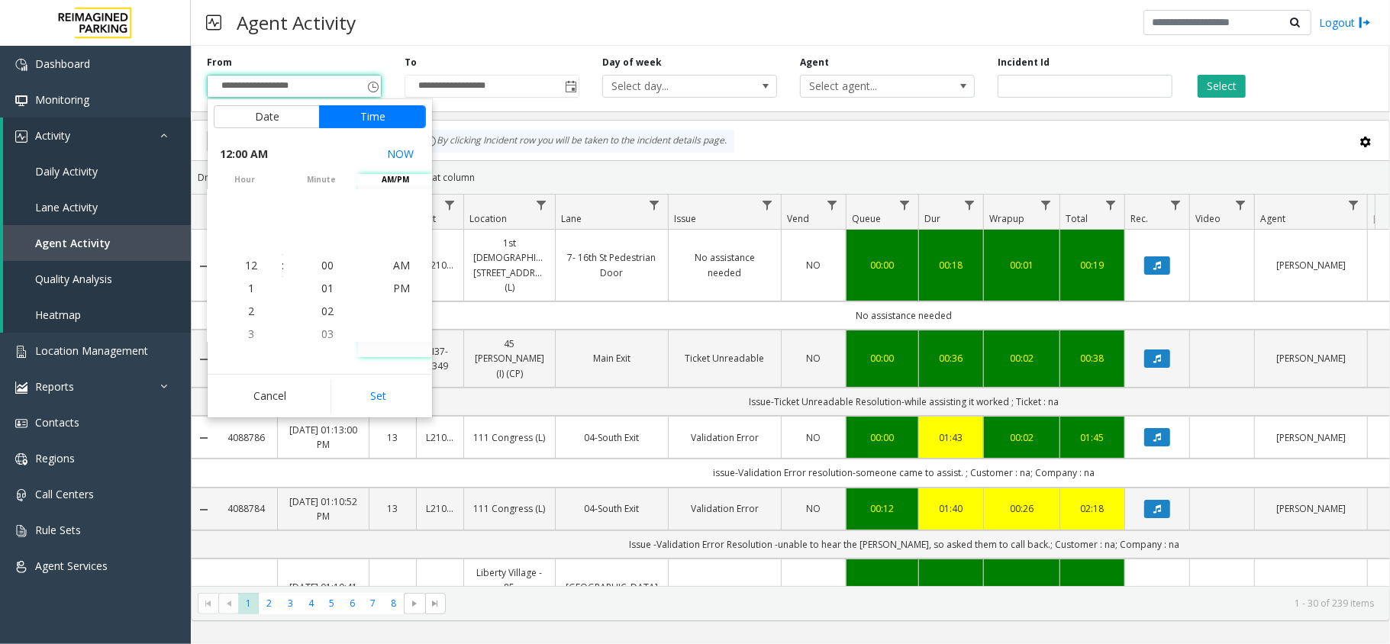
click at [392, 377] on div "Cancel Set" at bounding box center [320, 396] width 224 height 44
click at [392, 389] on button "Set" at bounding box center [379, 396] width 96 height 34
type input "**********"
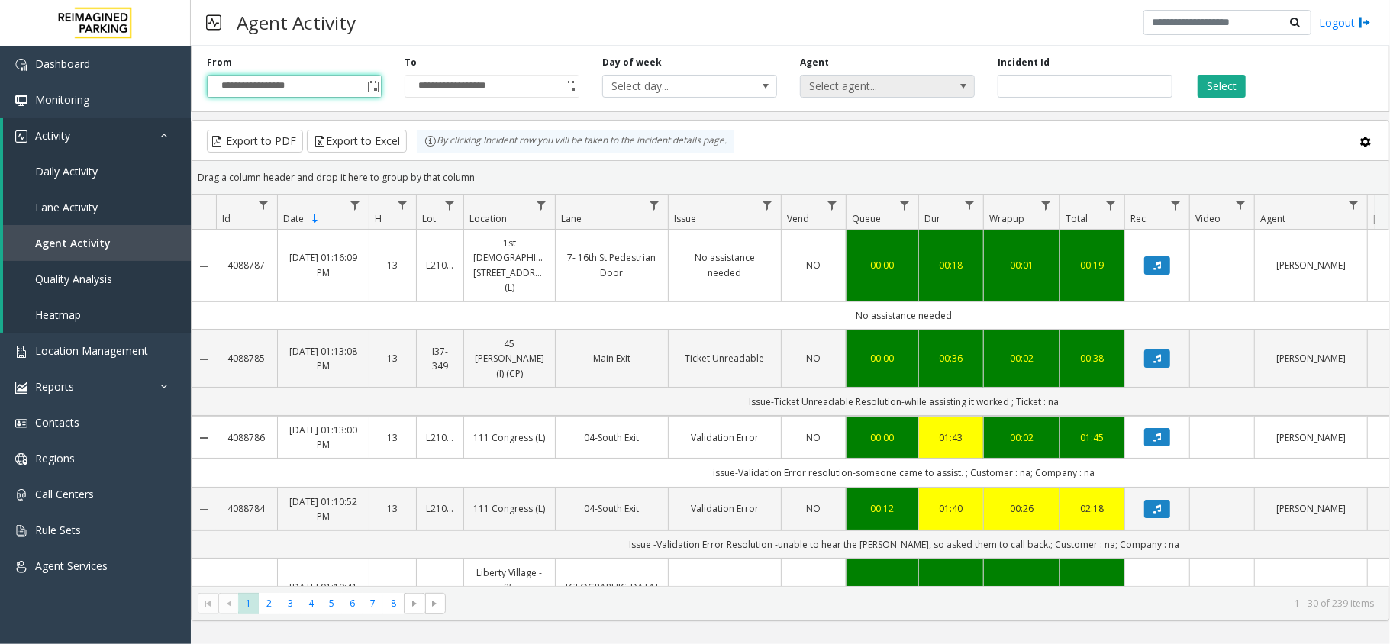
click at [921, 84] on span "Select agent..." at bounding box center [870, 86] width 139 height 21
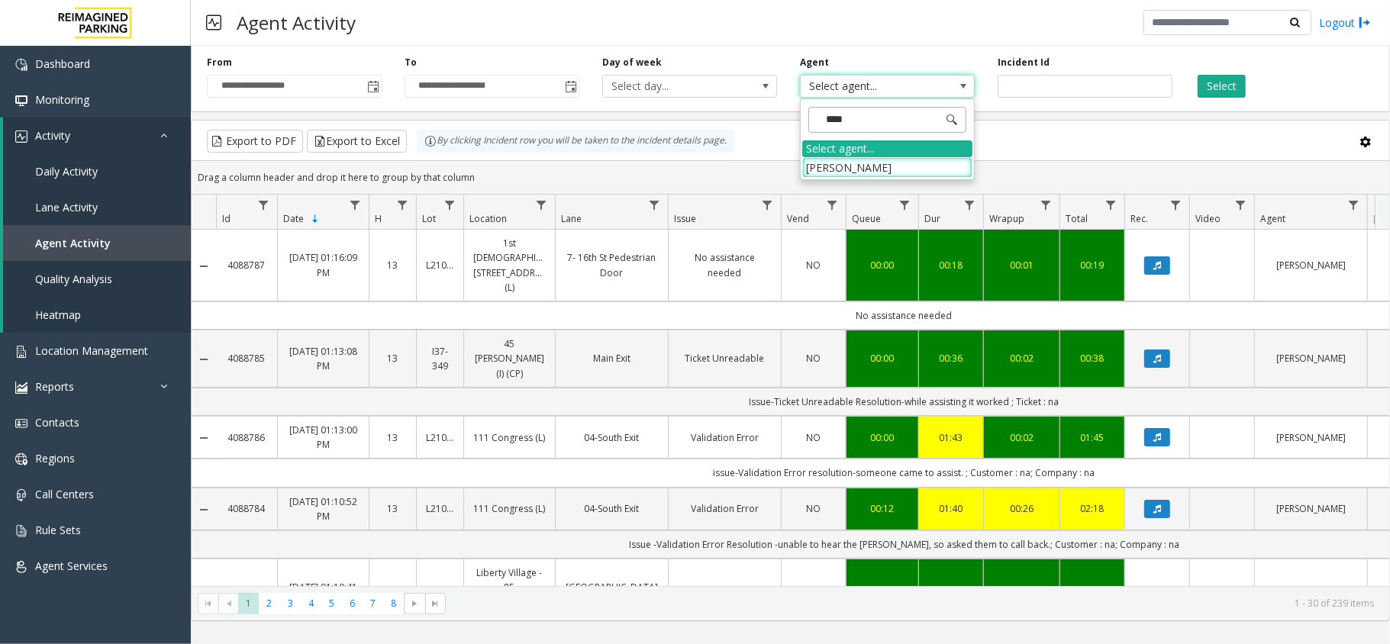
type input "*****"
click at [889, 174] on li "[PERSON_NAME]" at bounding box center [887, 167] width 170 height 21
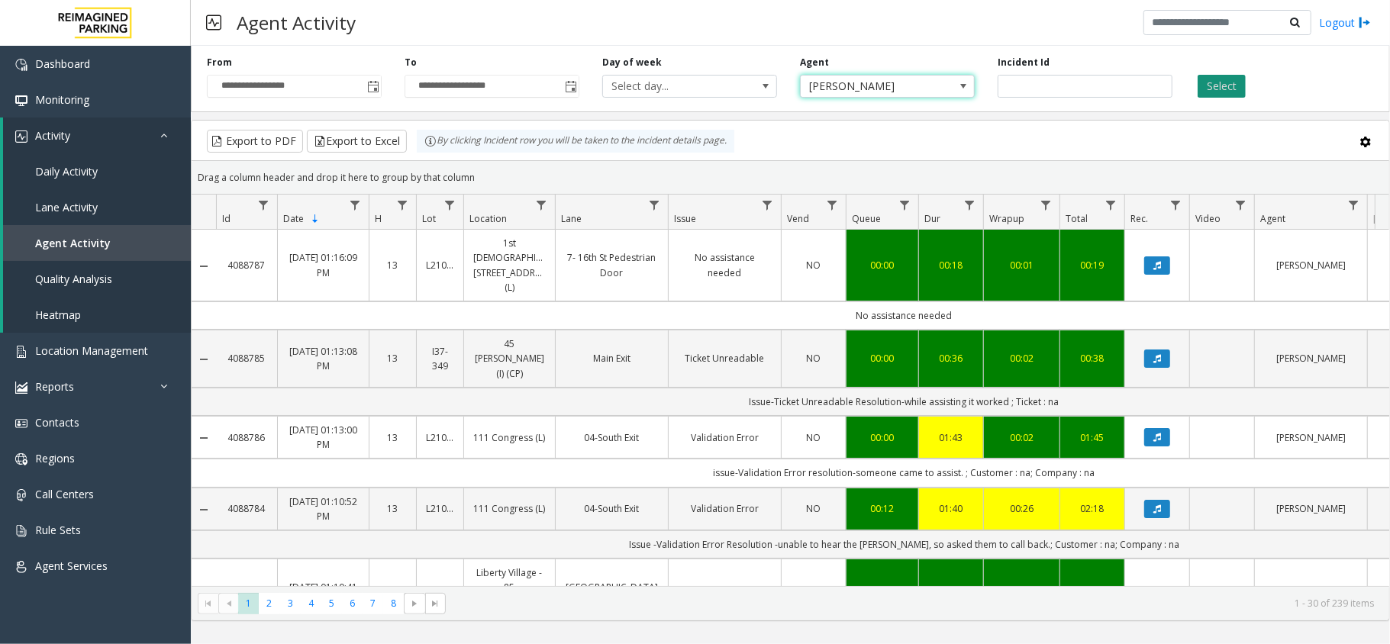
click at [1208, 86] on button "Select" at bounding box center [1222, 86] width 48 height 23
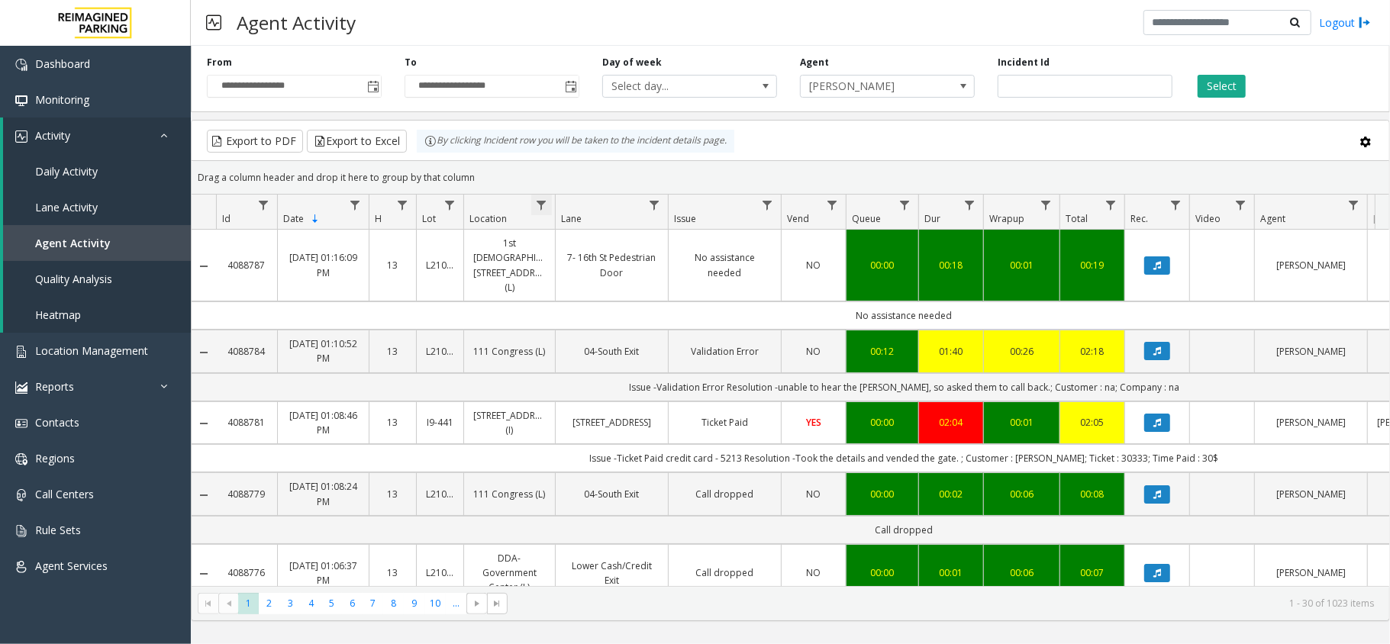
click at [541, 203] on span "Data table" at bounding box center [541, 205] width 12 height 12
click at [599, 258] on kendo-grid-filter-menu-input-wrapper "Contains" at bounding box center [608, 256] width 130 height 57
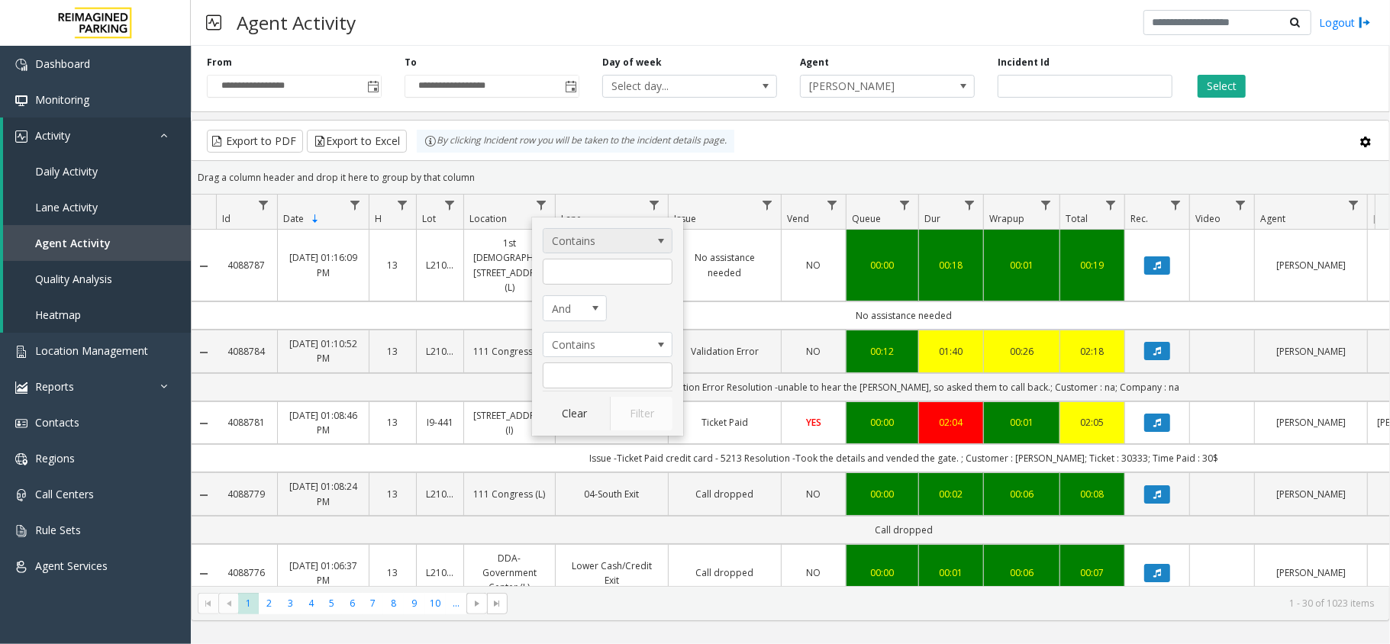
click at [615, 235] on span "Contains" at bounding box center [595, 241] width 102 height 24
click at [614, 240] on span "Contains" at bounding box center [595, 241] width 102 height 24
click at [606, 273] on input "Location Filter" at bounding box center [608, 272] width 130 height 26
type input "**********"
click at [632, 415] on button "Filter" at bounding box center [641, 414] width 63 height 34
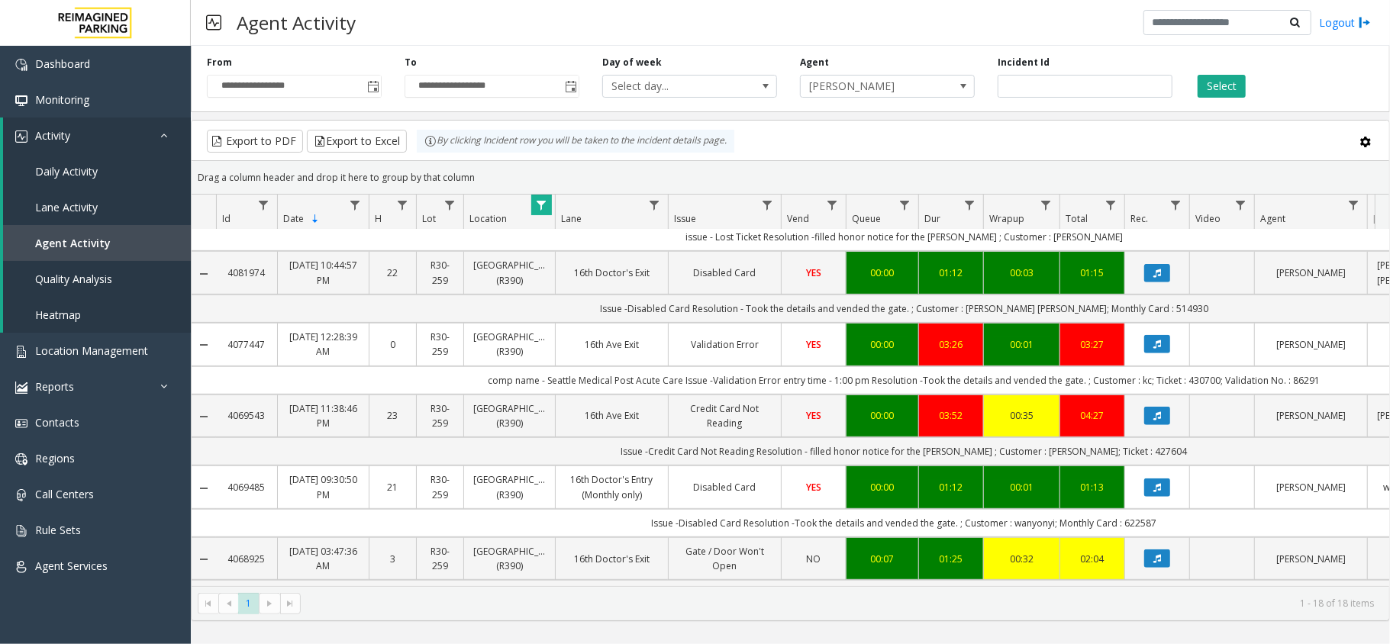
scroll to position [508, 0]
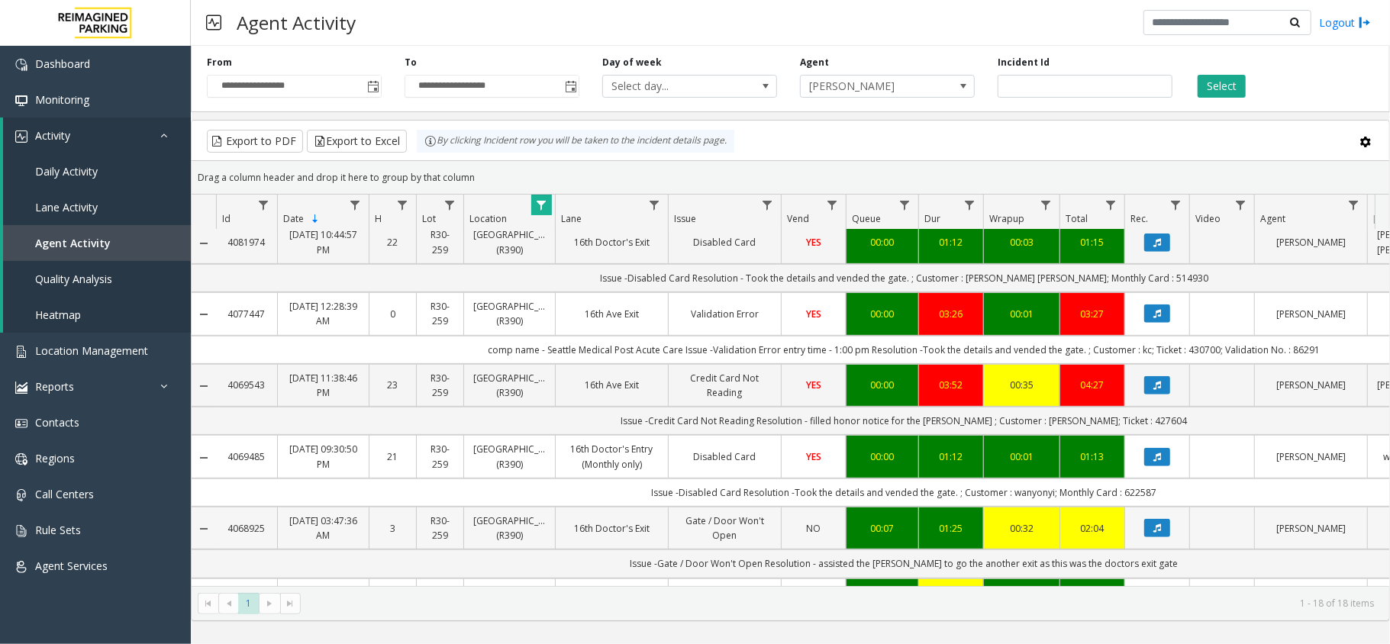
click at [1150, 550] on td "Data table" at bounding box center [1157, 528] width 65 height 43
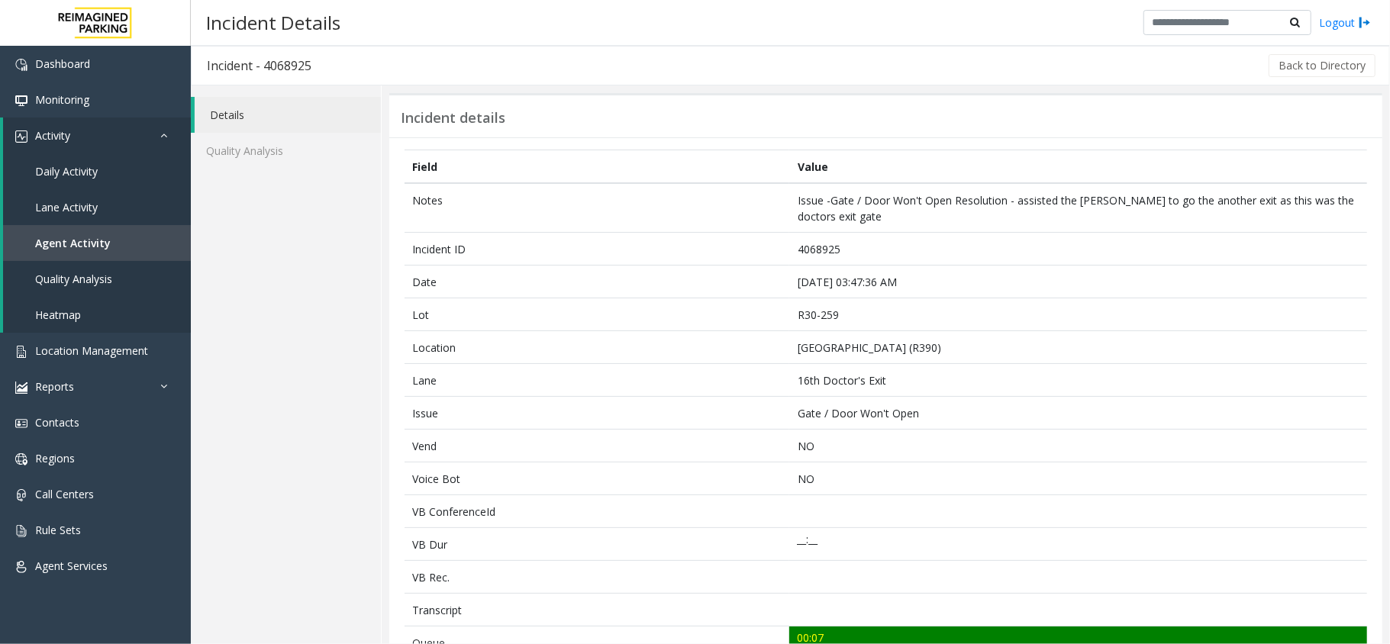
click at [231, 111] on link "Details" at bounding box center [288, 115] width 186 height 36
click at [1280, 74] on button "Back to Directory" at bounding box center [1322, 65] width 107 height 23
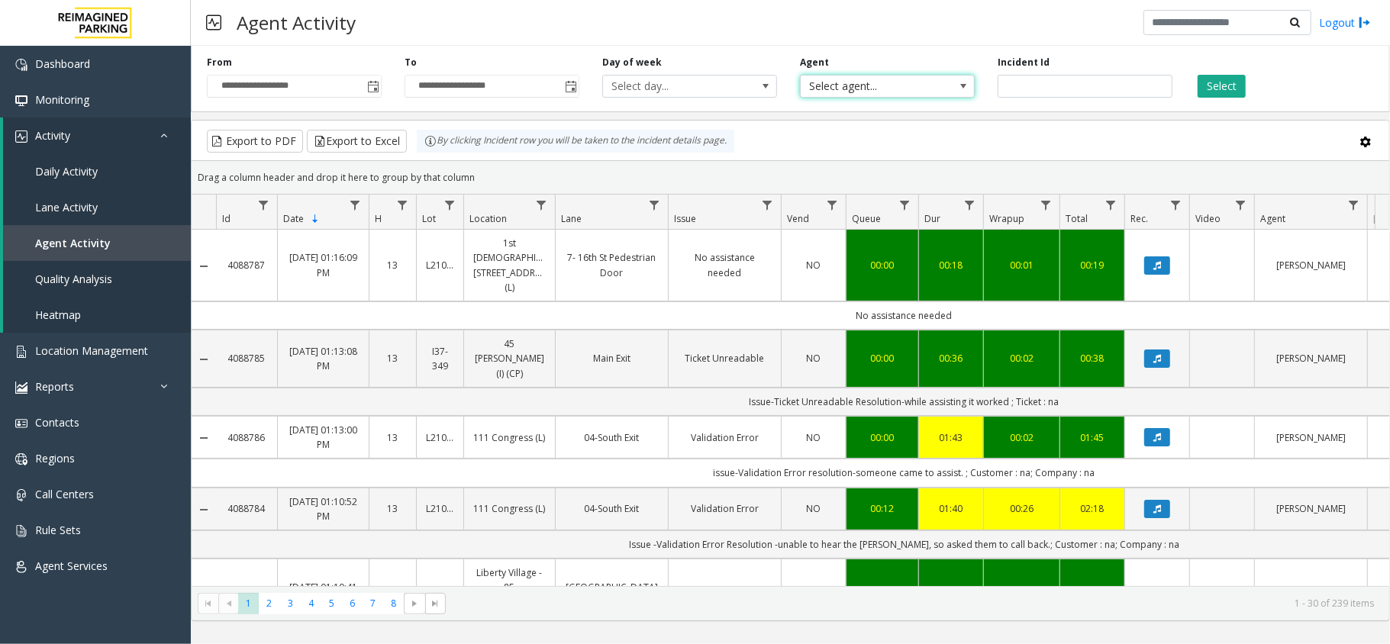
click at [953, 83] on span at bounding box center [963, 86] width 21 height 21
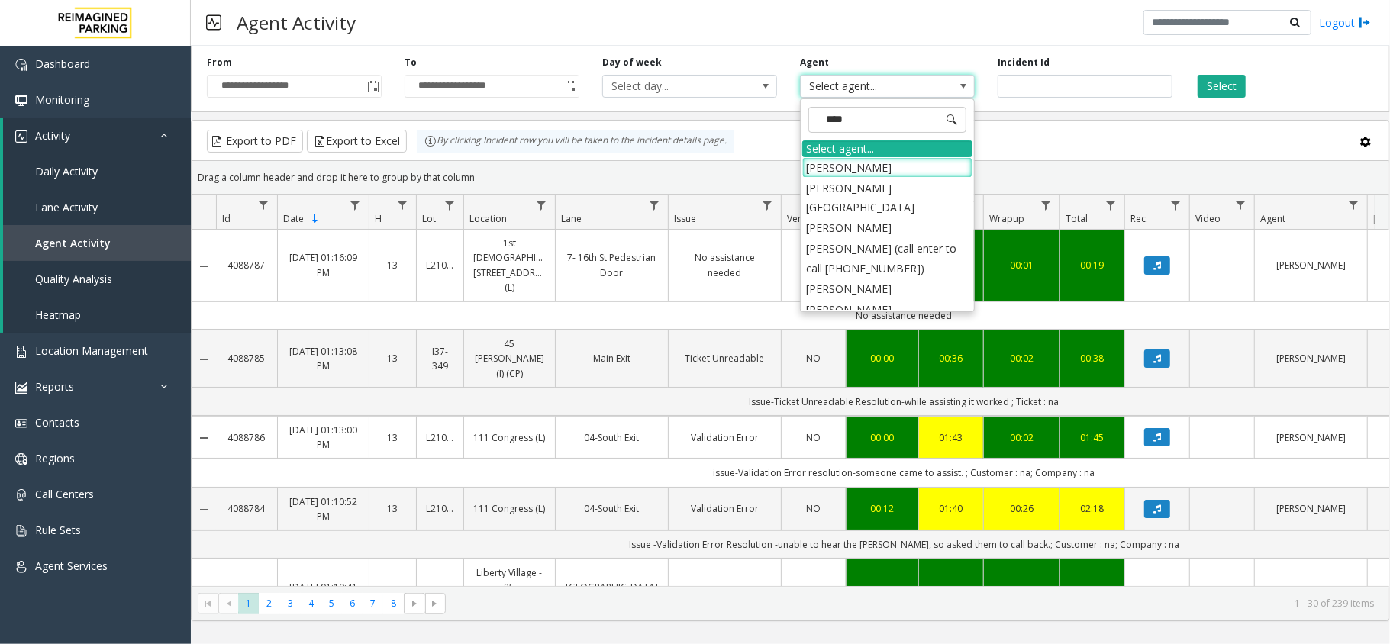
type input "*****"
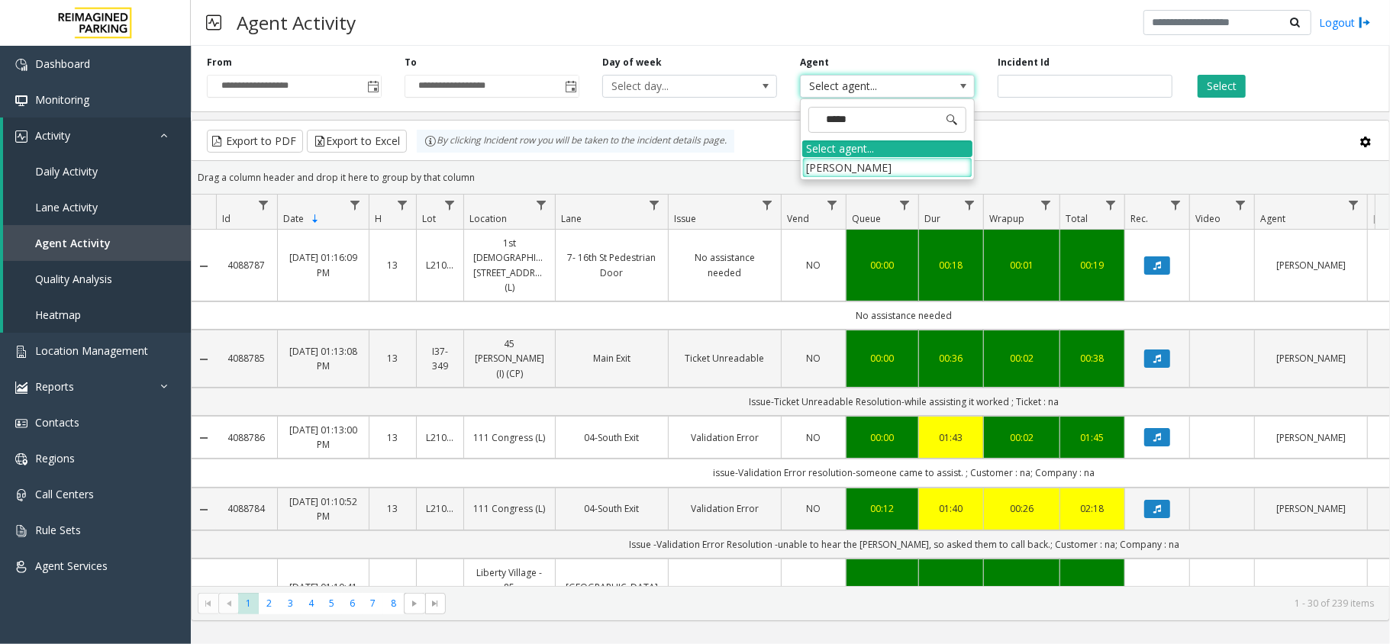
click at [911, 177] on li "[PERSON_NAME]" at bounding box center [887, 167] width 170 height 21
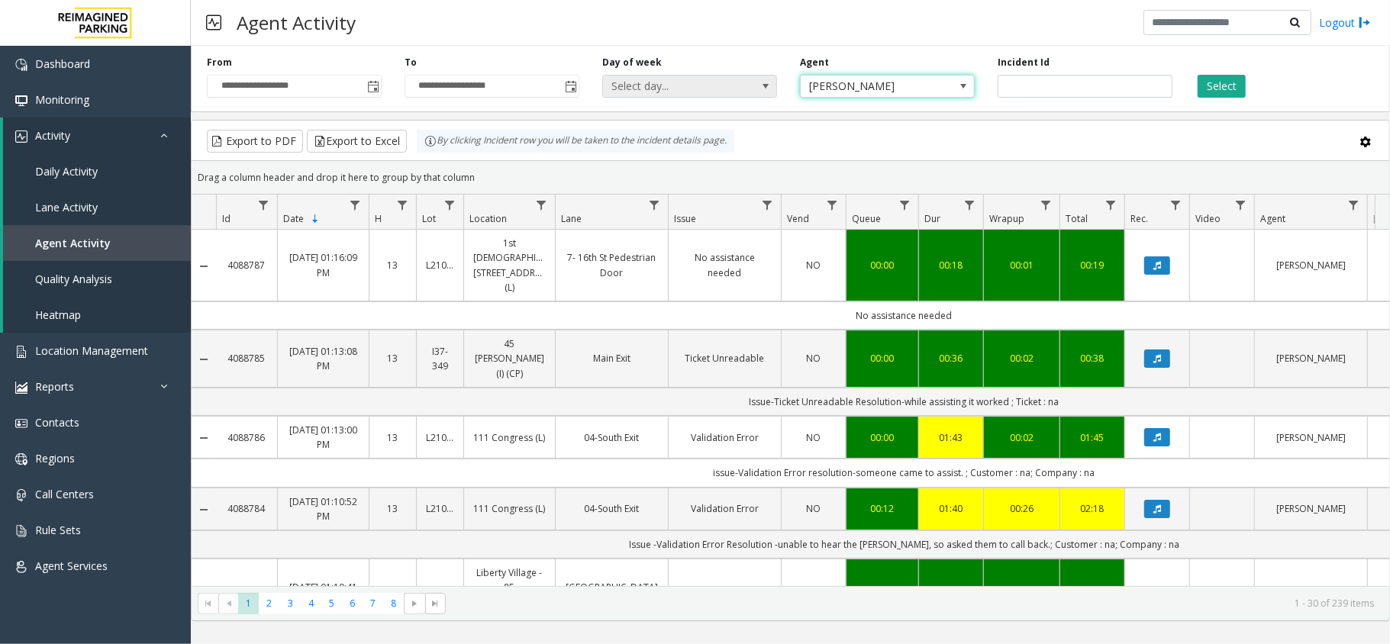
click at [731, 87] on span "Select day..." at bounding box center [672, 86] width 139 height 21
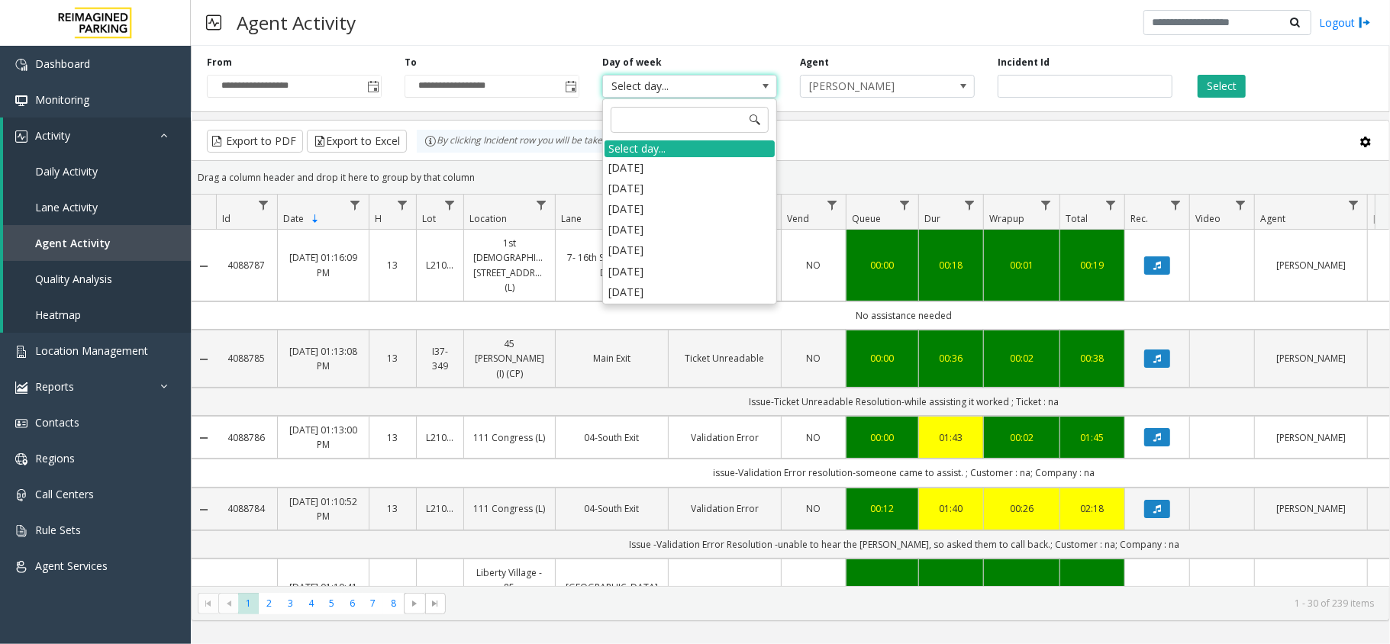
click at [731, 87] on span "Select day..." at bounding box center [672, 86] width 139 height 21
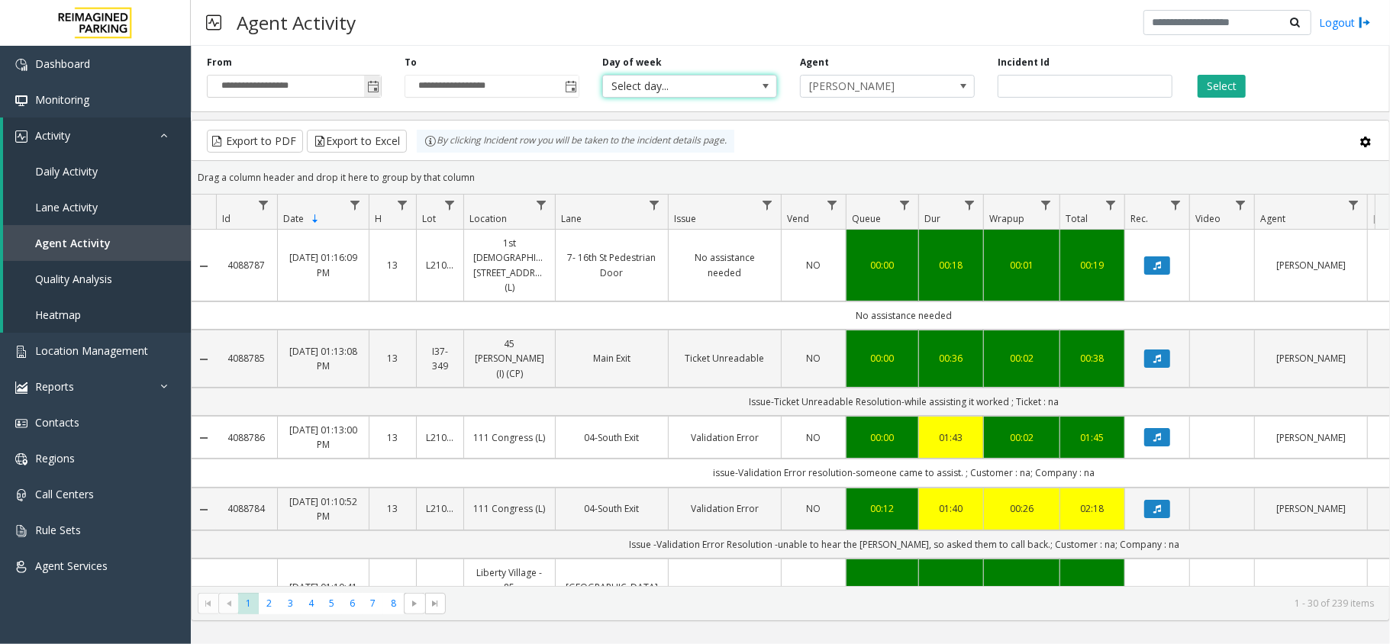
click at [361, 81] on input "**********" at bounding box center [294, 86] width 173 height 21
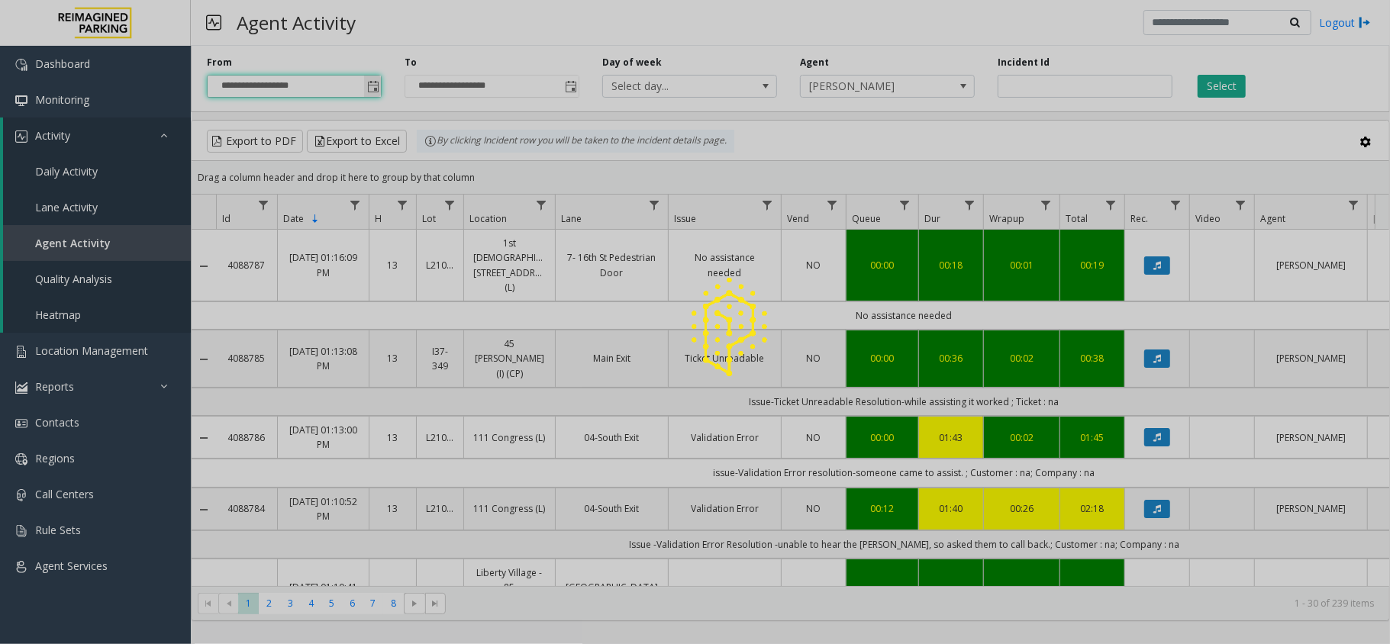
click at [379, 92] on div at bounding box center [695, 322] width 1390 height 644
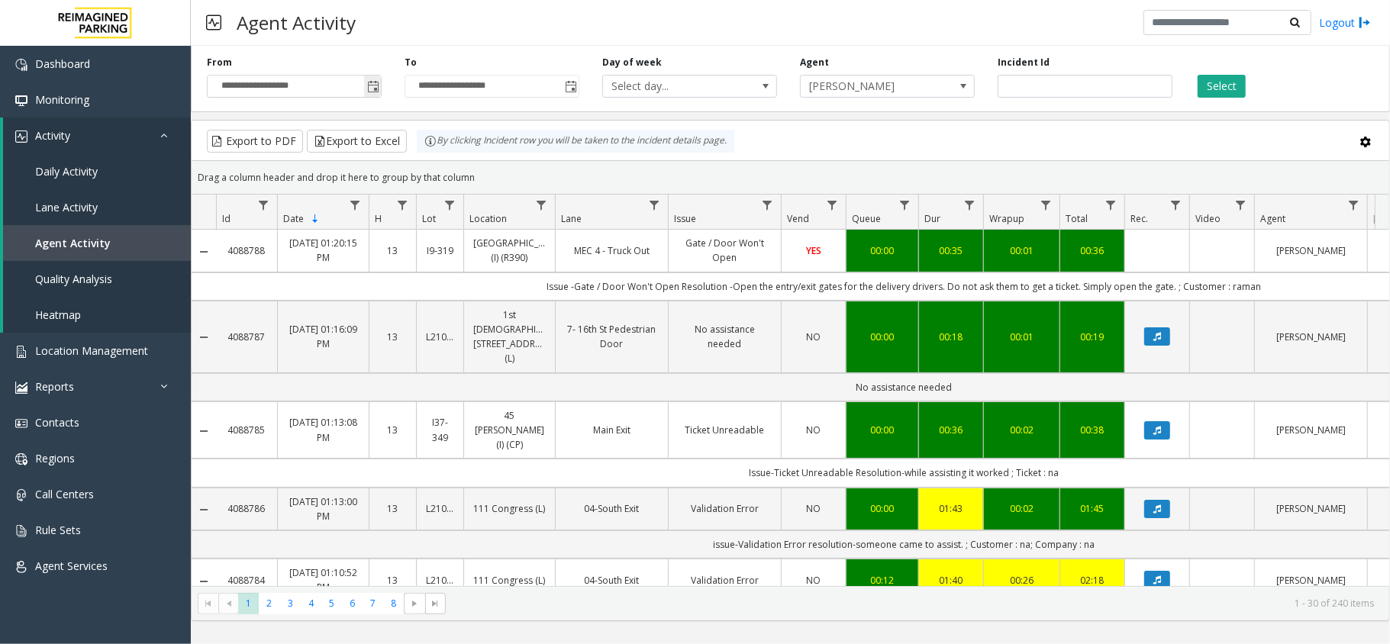
click at [367, 84] on span "Toggle popup" at bounding box center [373, 87] width 12 height 12
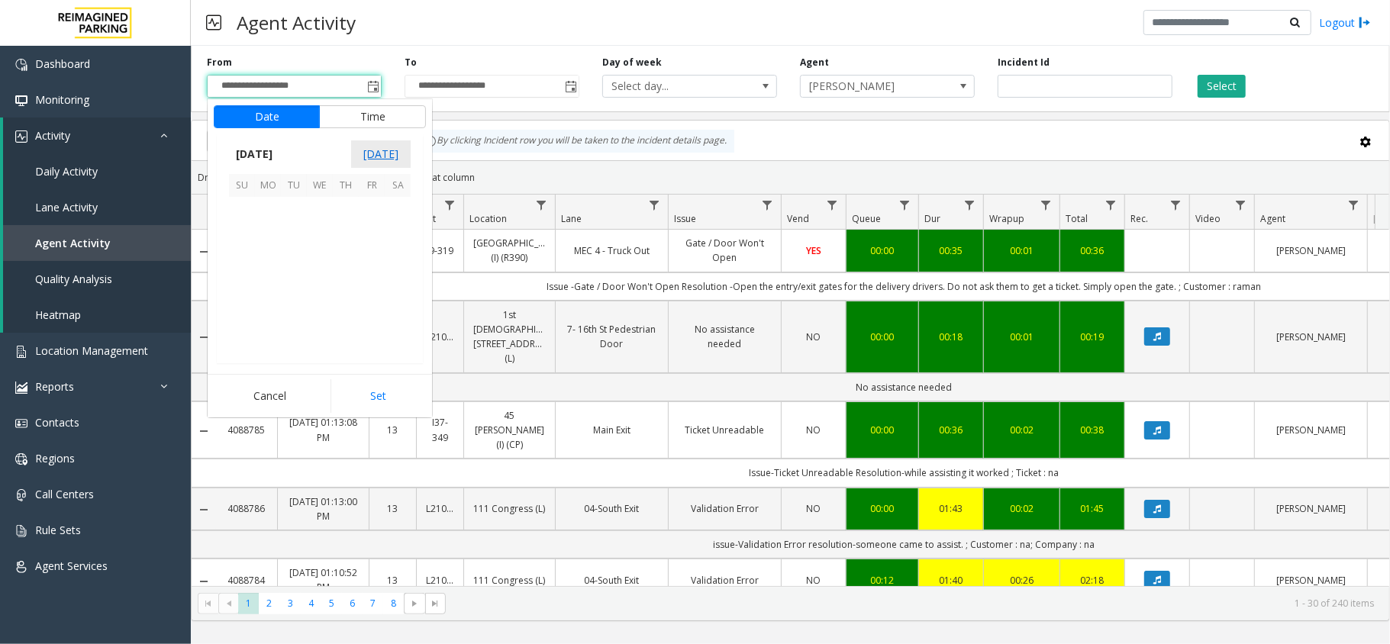
scroll to position [274010, 0]
click at [272, 202] on span "1" at bounding box center [268, 210] width 26 height 26
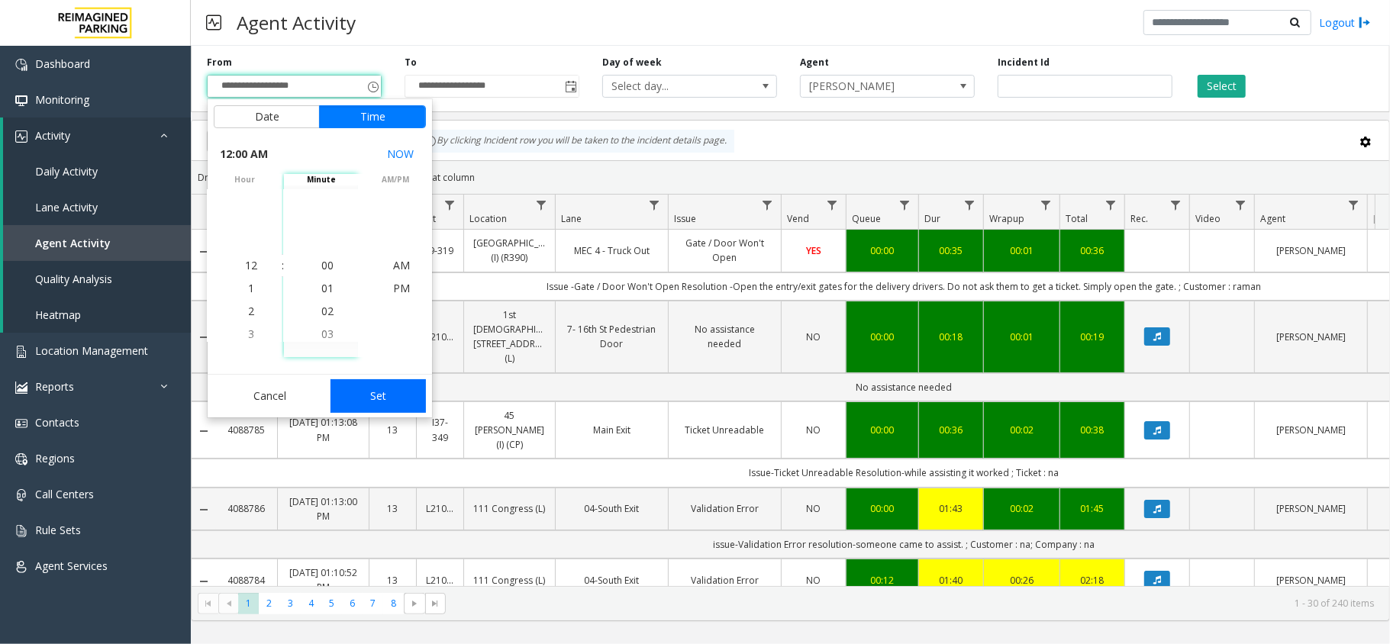
click at [365, 404] on button "Set" at bounding box center [379, 396] width 96 height 34
type input "**********"
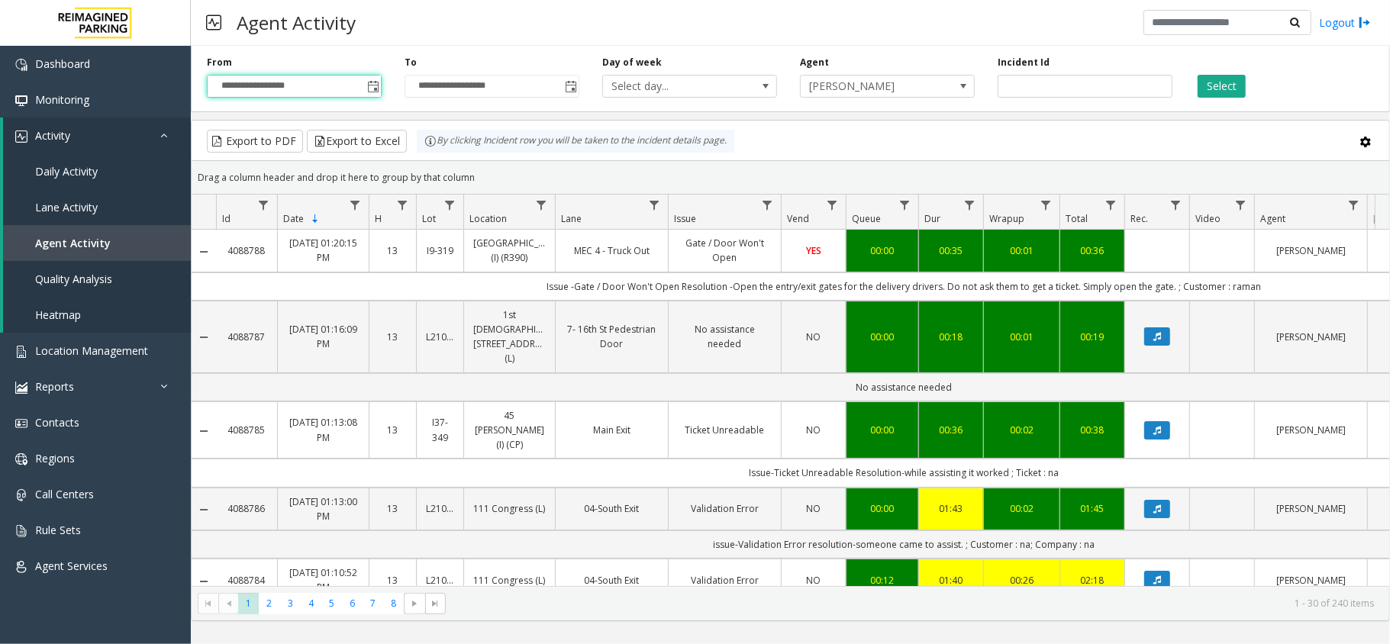
click at [554, 206] on th "Location" at bounding box center [509, 212] width 92 height 35
click at [545, 206] on span "Data table" at bounding box center [541, 205] width 12 height 12
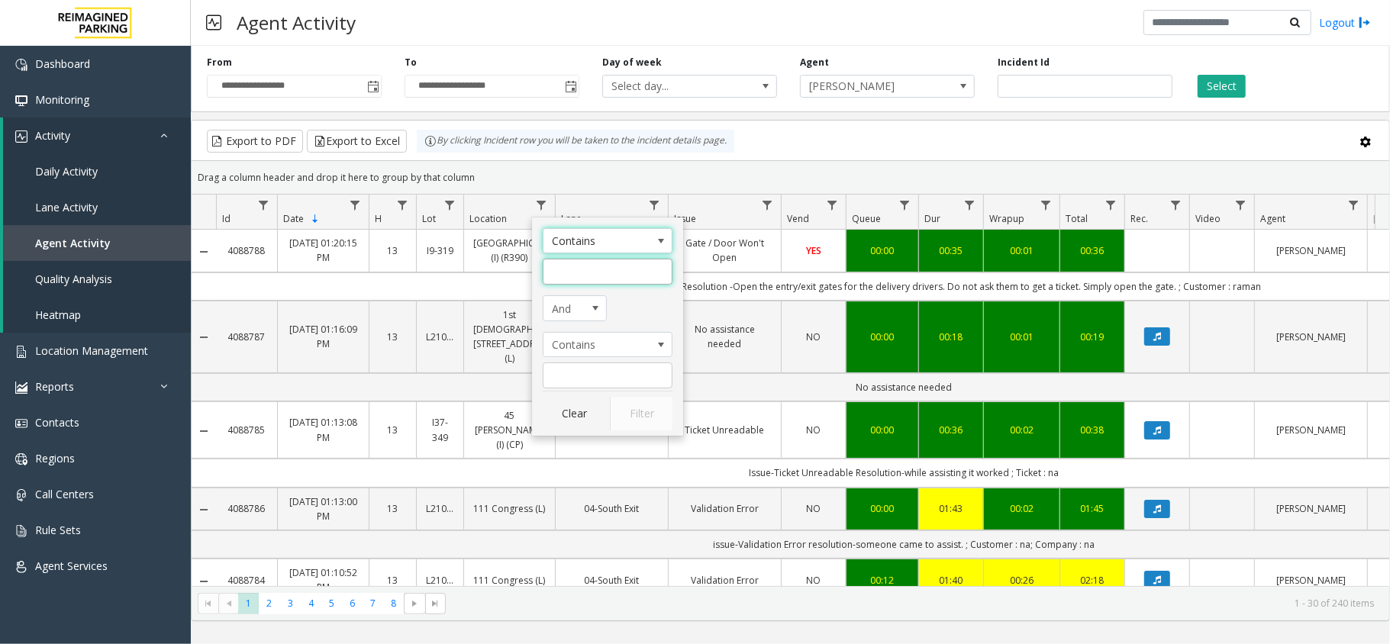
click at [580, 279] on input "Location Filter" at bounding box center [608, 272] width 130 height 26
type input "**********"
click button "Filter" at bounding box center [641, 414] width 63 height 34
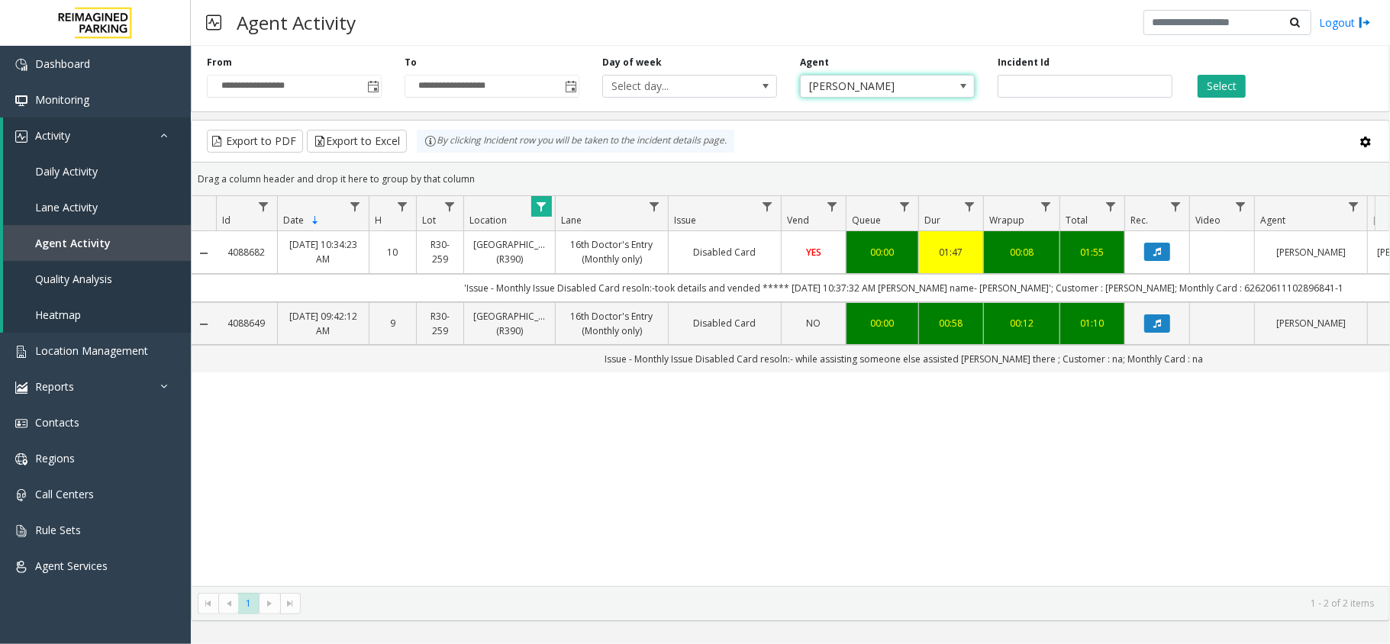
drag, startPoint x: 914, startPoint y: 78, endPoint x: 922, endPoint y: 79, distance: 8.5
click at [922, 79] on span "[PERSON_NAME]" at bounding box center [870, 86] width 139 height 21
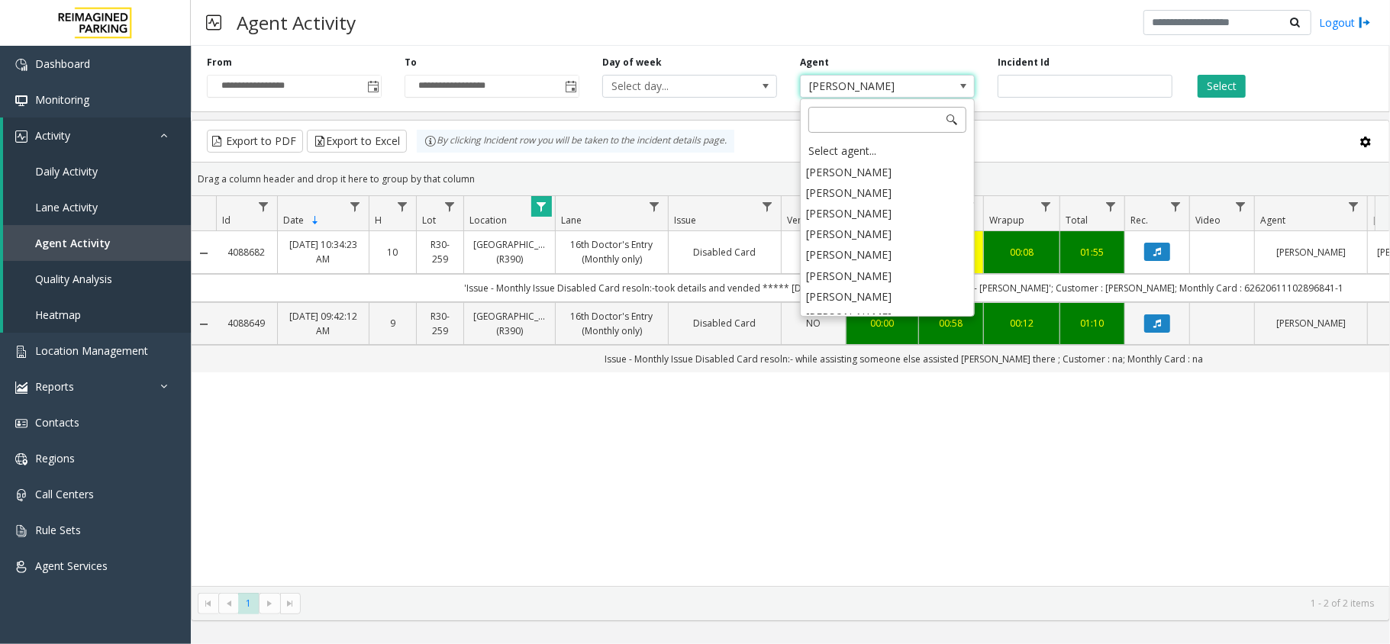
scroll to position [7334, 0]
click at [884, 289] on li "[PERSON_NAME]" at bounding box center [887, 279] width 170 height 21
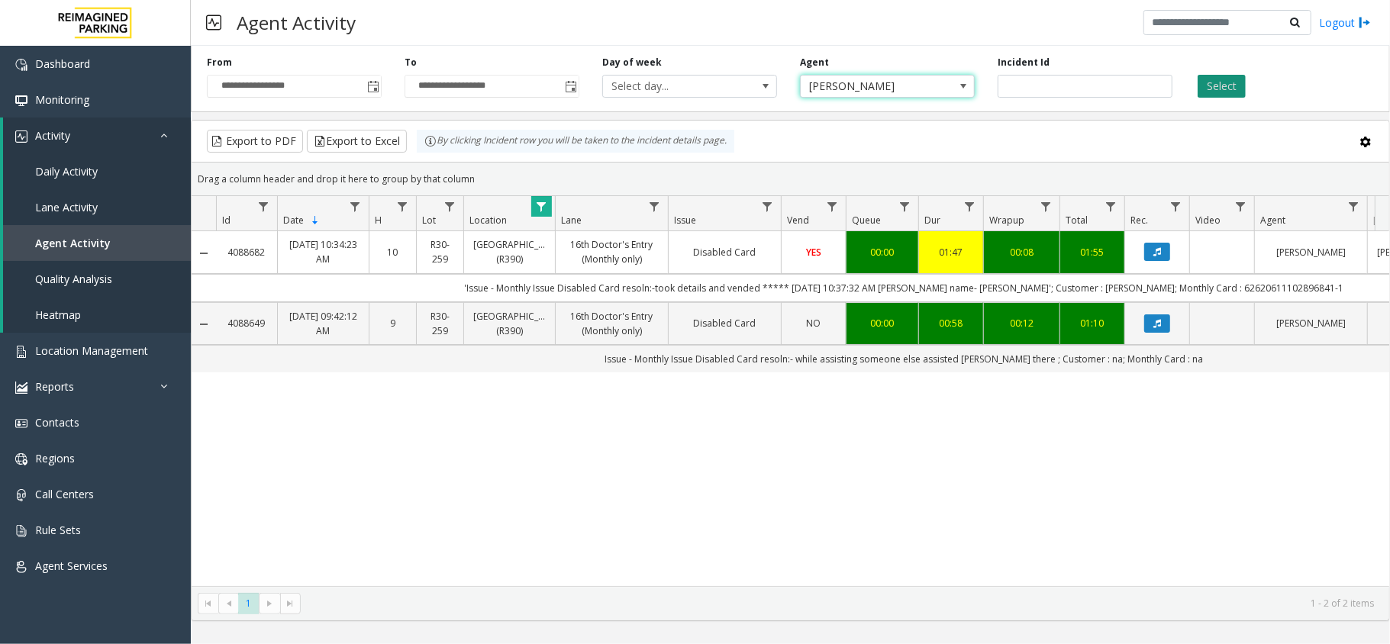
click at [1232, 81] on button "Select" at bounding box center [1222, 86] width 48 height 23
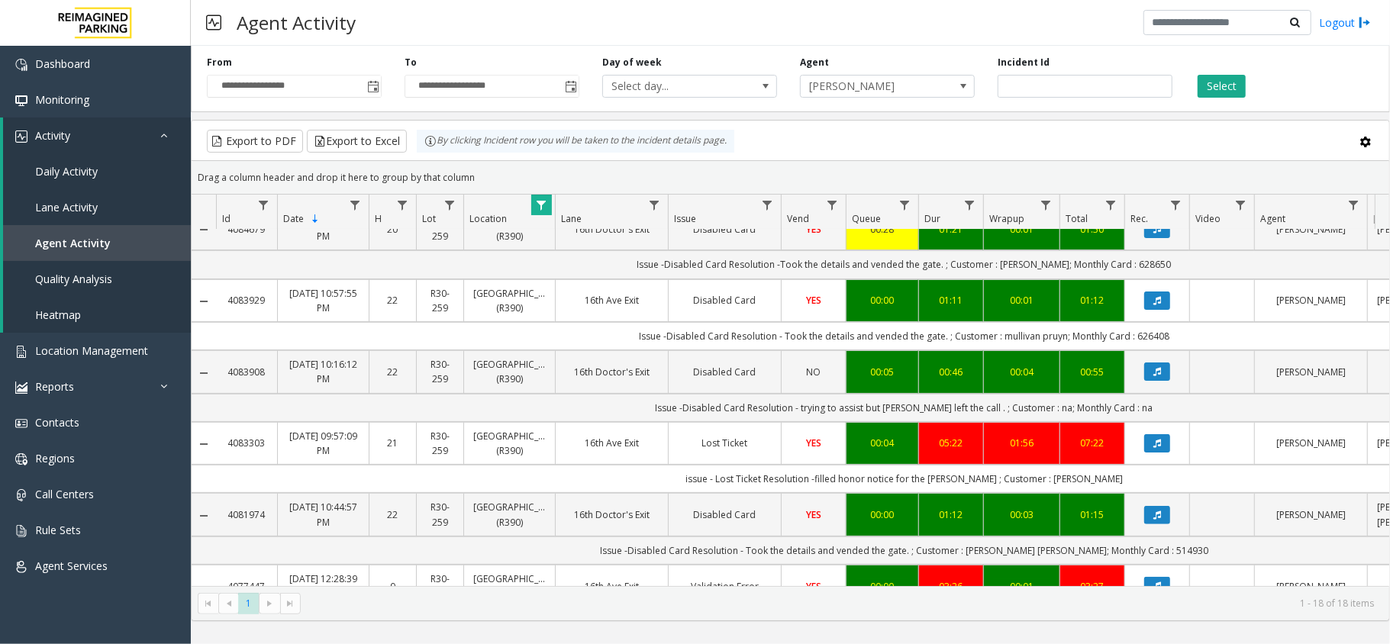
scroll to position [203, 0]
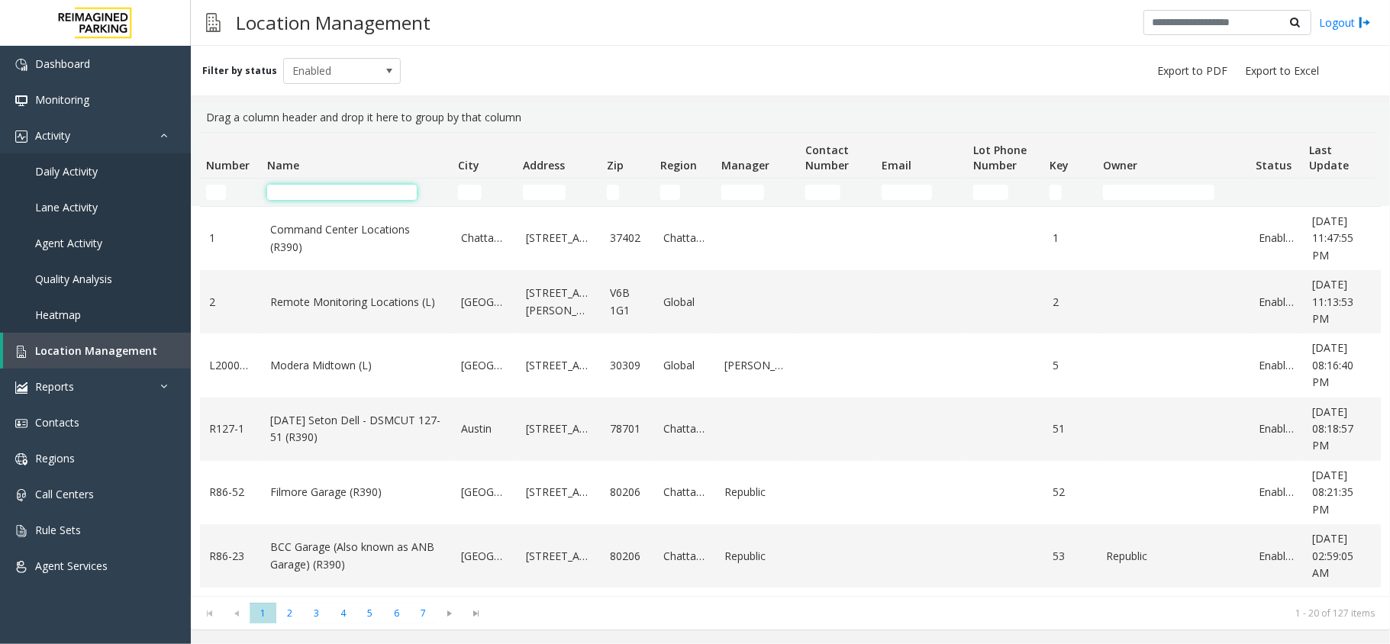
click at [395, 195] on input "Name Filter" at bounding box center [342, 192] width 150 height 15
click at [298, 181] on td "Name Filter" at bounding box center [356, 192] width 191 height 27
click at [297, 200] on td "Name Filter" at bounding box center [356, 192] width 191 height 27
click at [304, 188] on input "Name Filter" at bounding box center [342, 192] width 150 height 15
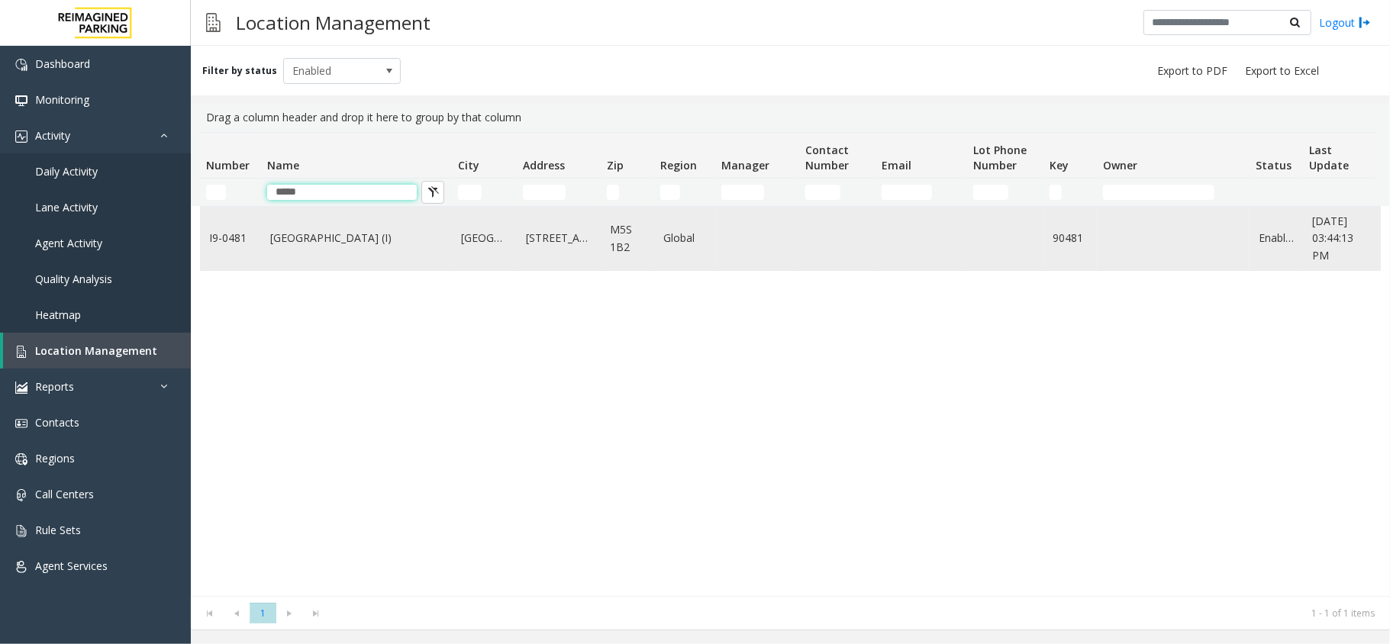
type input "*****"
click at [406, 253] on td "Women's College Hospital (I)" at bounding box center [356, 238] width 191 height 63
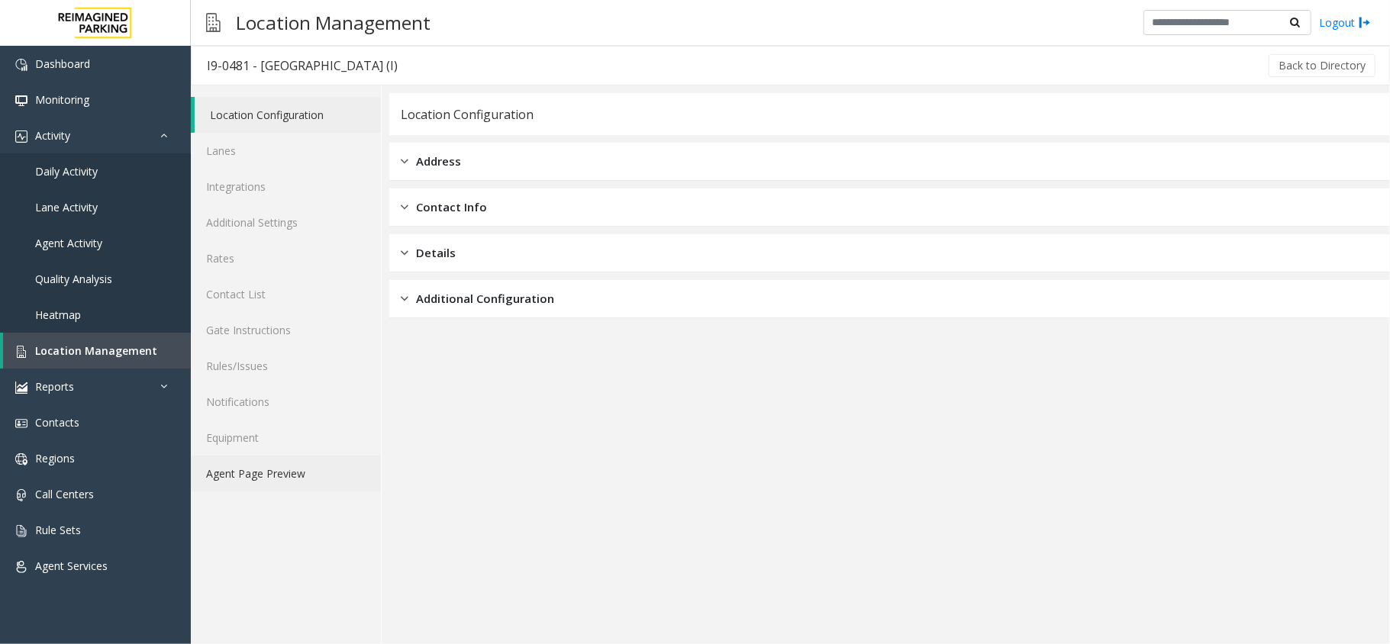
click at [293, 468] on link "Agent Page Preview" at bounding box center [286, 474] width 190 height 36
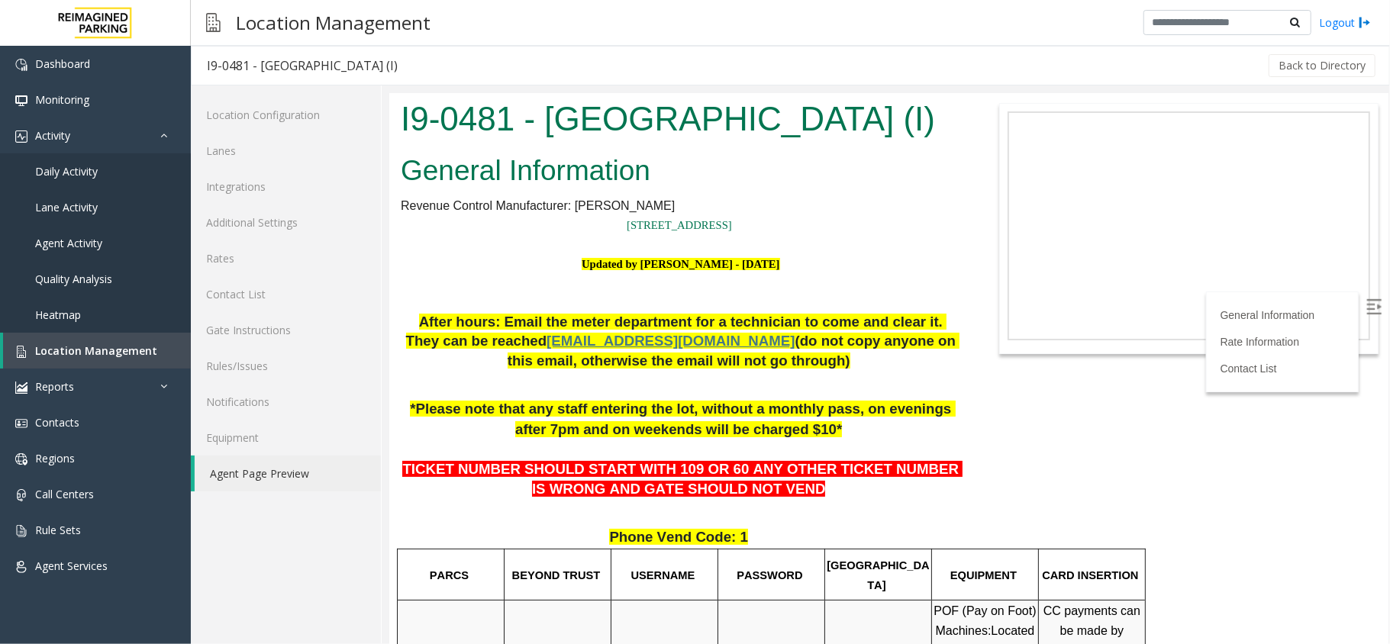
scroll to position [407, 0]
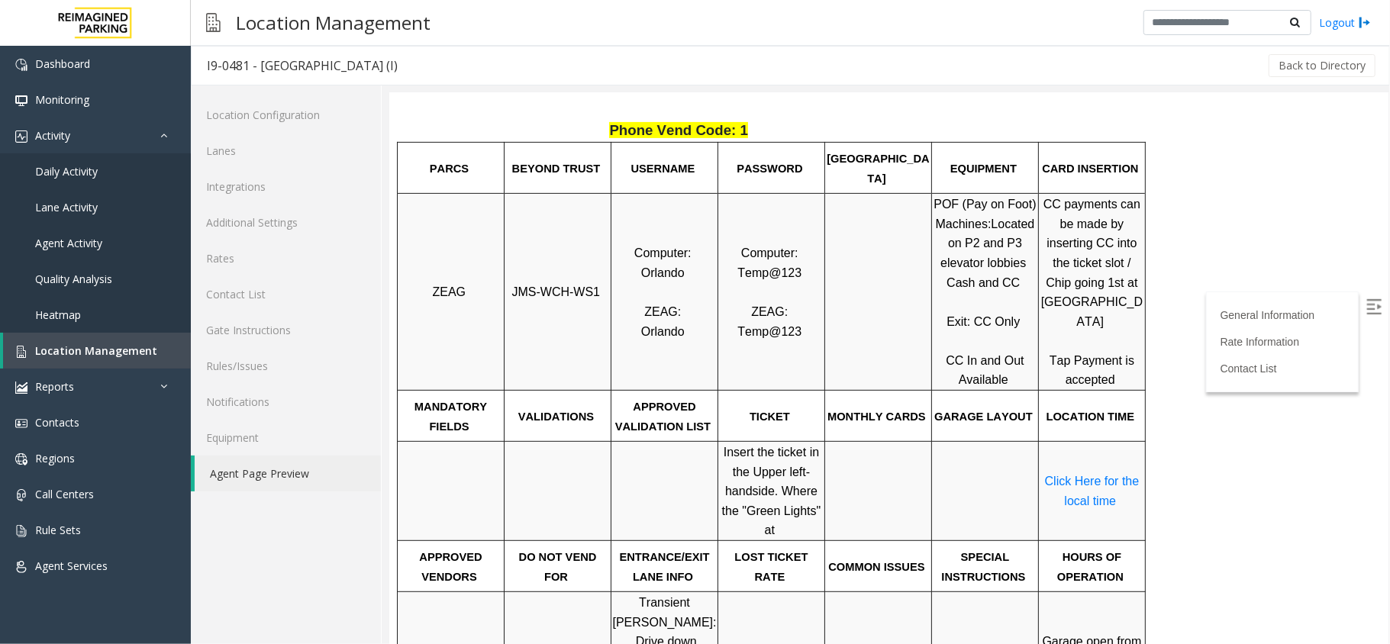
click at [537, 298] on span "JMS-WCH-WS1" at bounding box center [556, 291] width 89 height 13
copy p "JMS-WCH-WS1"
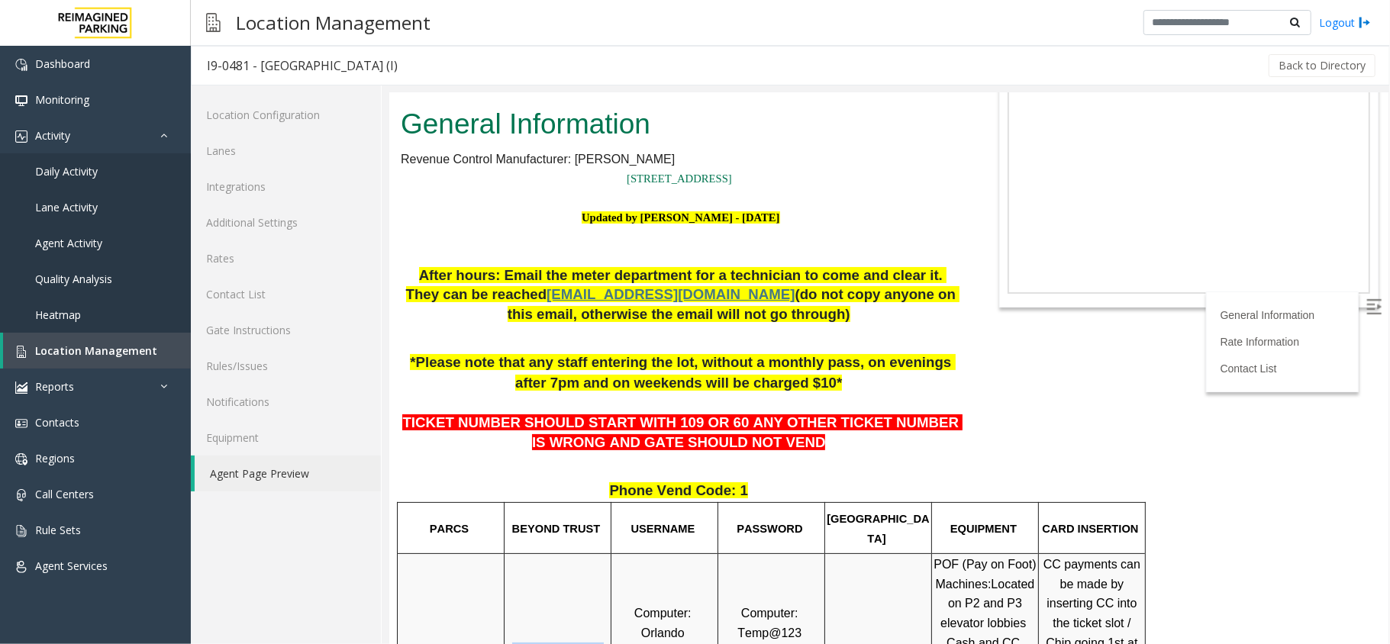
scroll to position [0, 0]
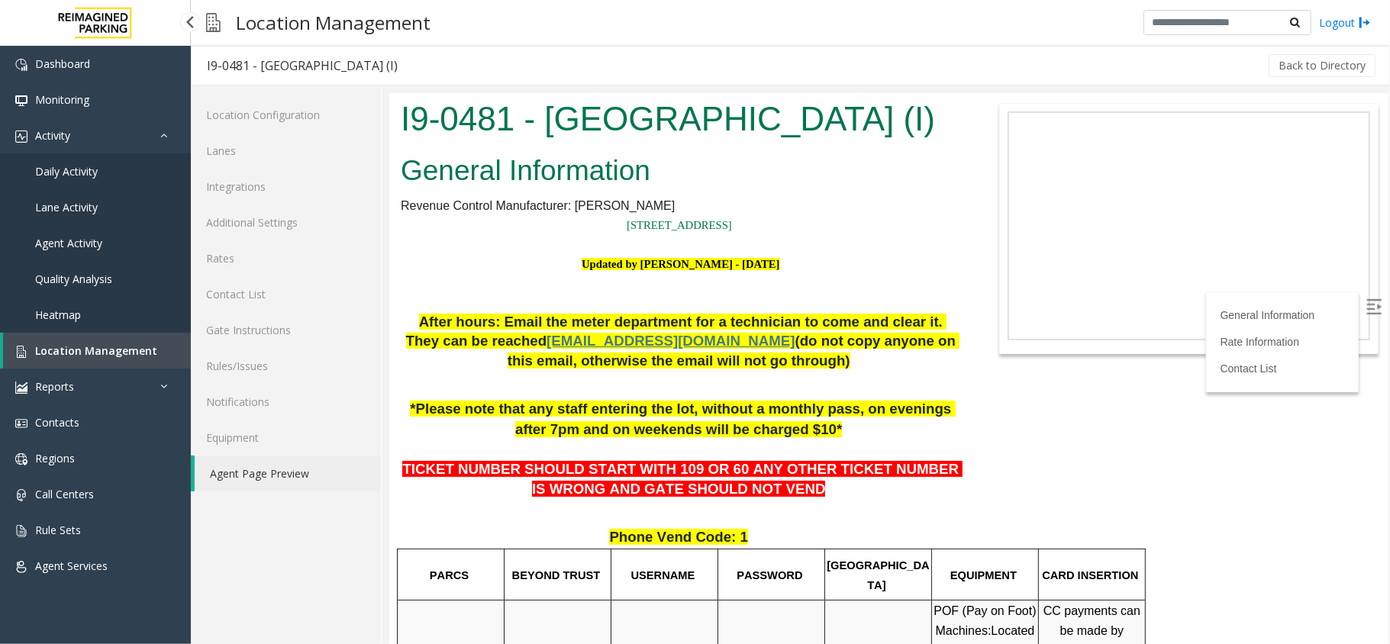
click at [86, 355] on span "Location Management" at bounding box center [96, 351] width 122 height 15
